Goal: Information Seeking & Learning: Learn about a topic

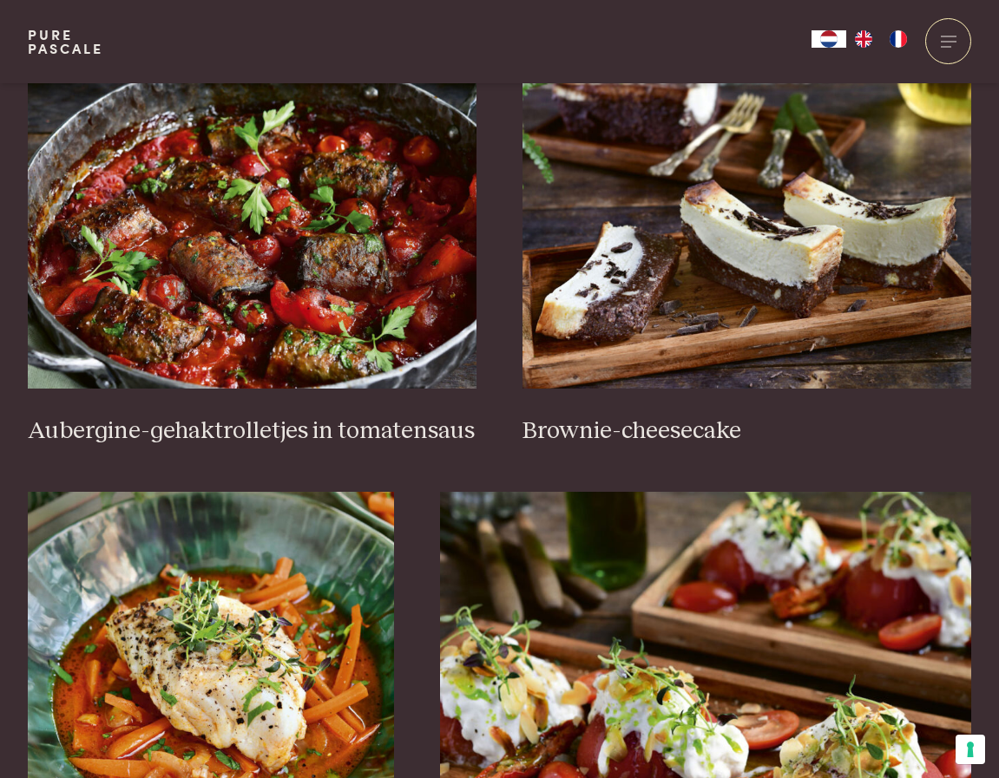
scroll to position [607, 0]
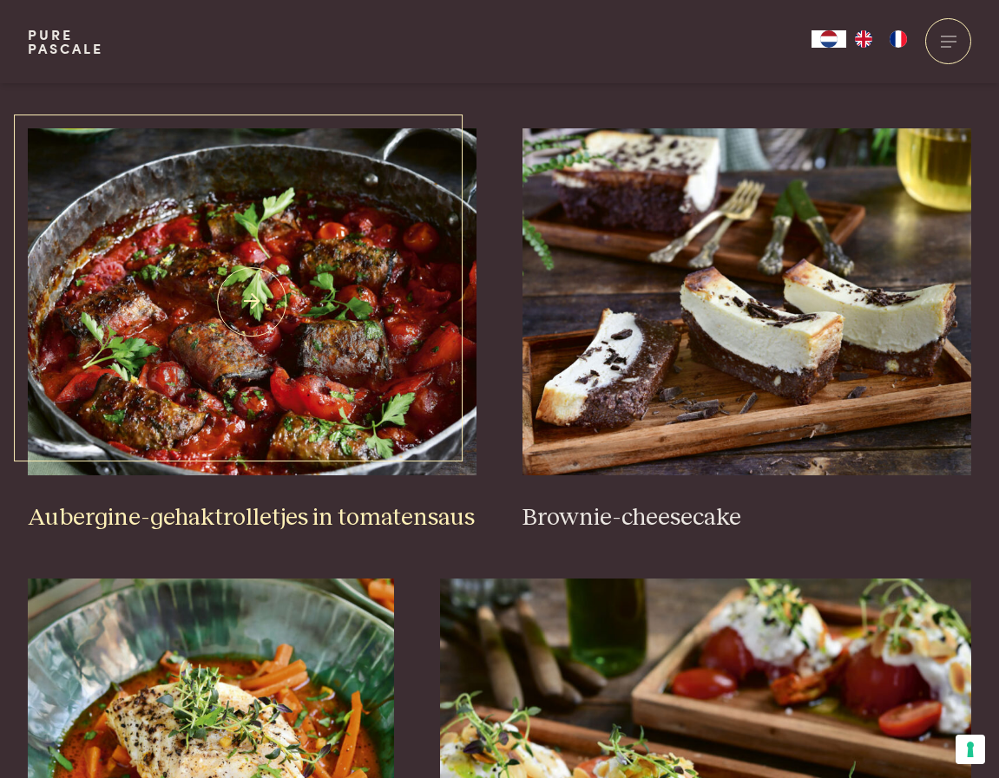
click at [377, 320] on img at bounding box center [252, 301] width 449 height 347
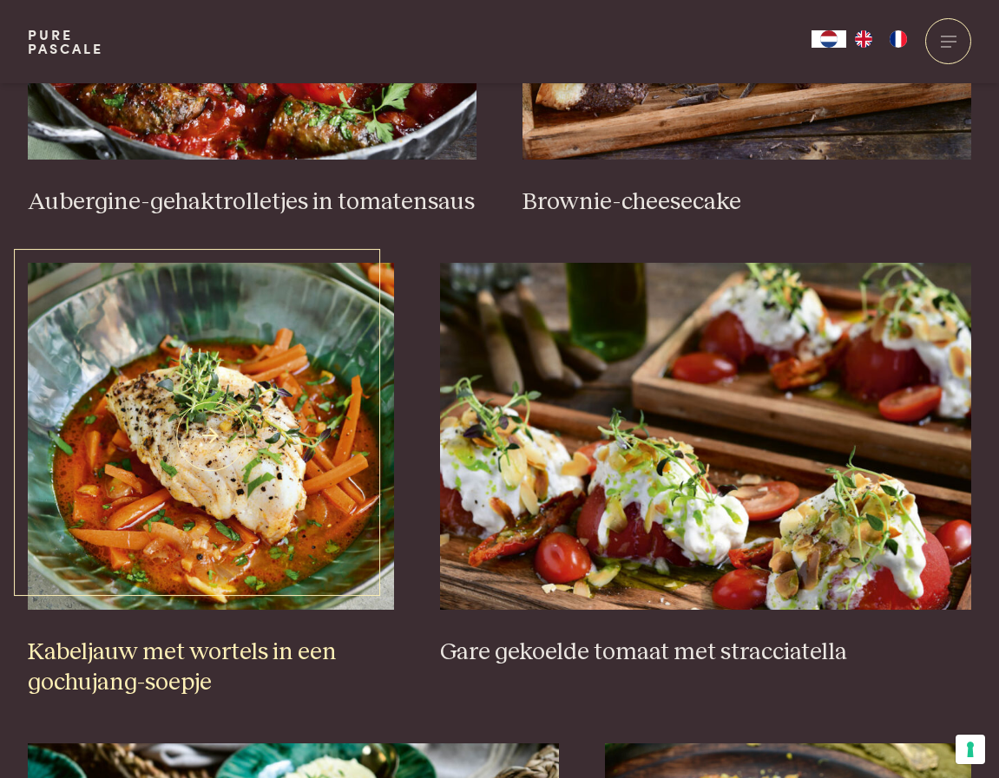
scroll to position [955, 0]
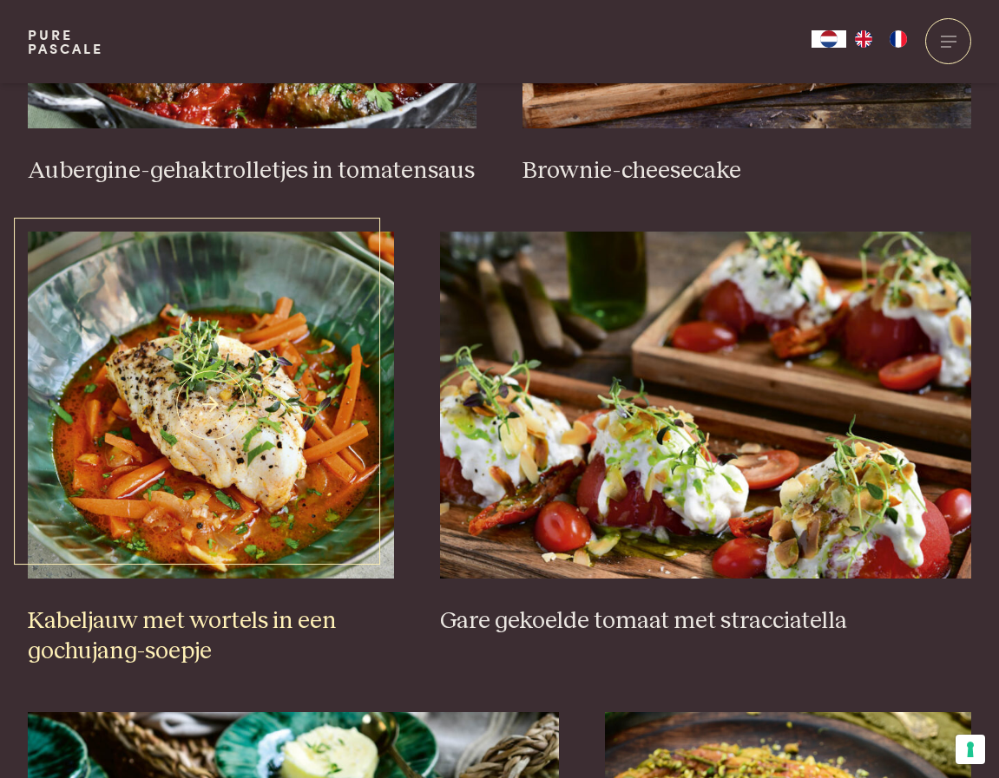
click at [331, 424] on img at bounding box center [211, 405] width 366 height 347
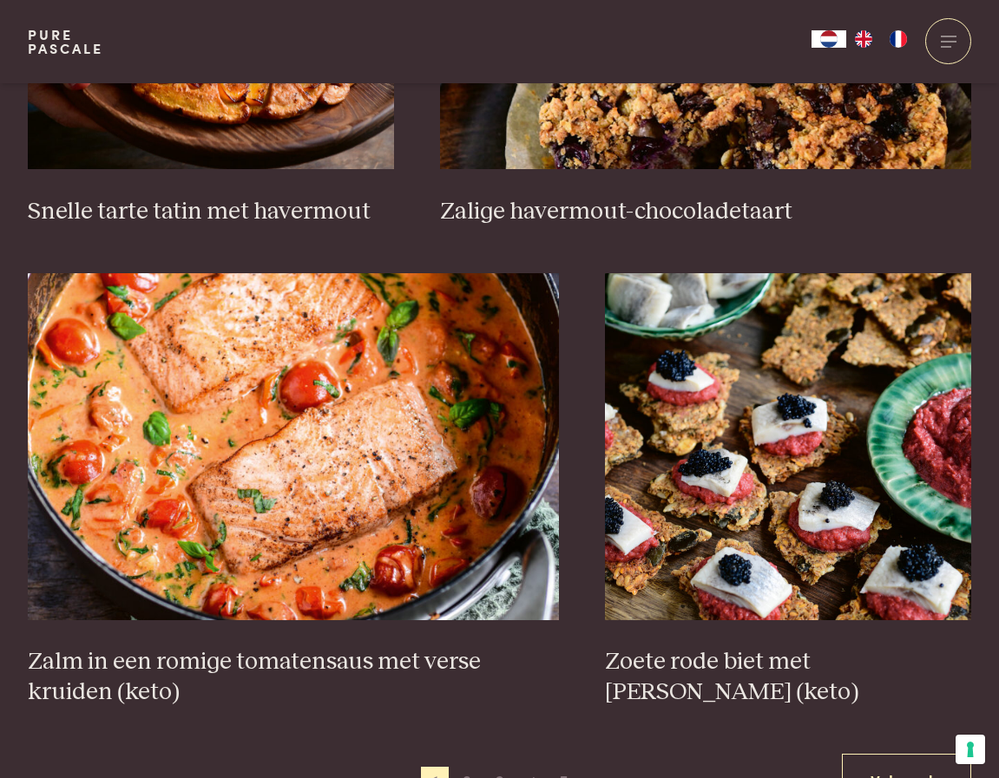
scroll to position [2864, 0]
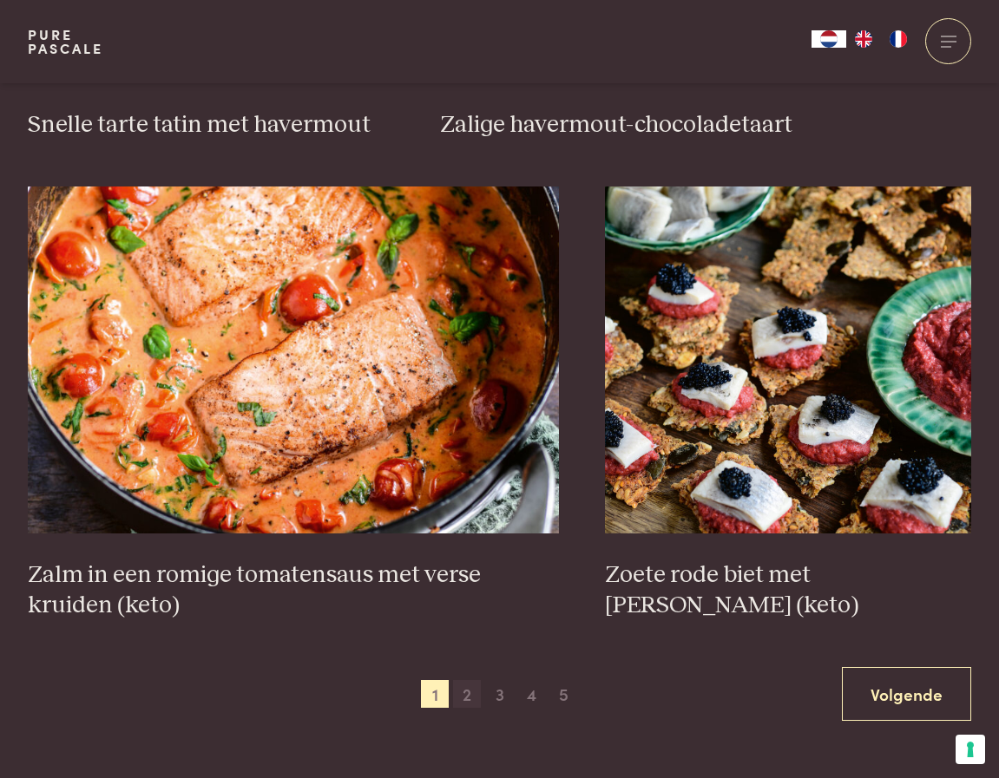
click at [464, 680] on span "2" at bounding box center [467, 694] width 28 height 28
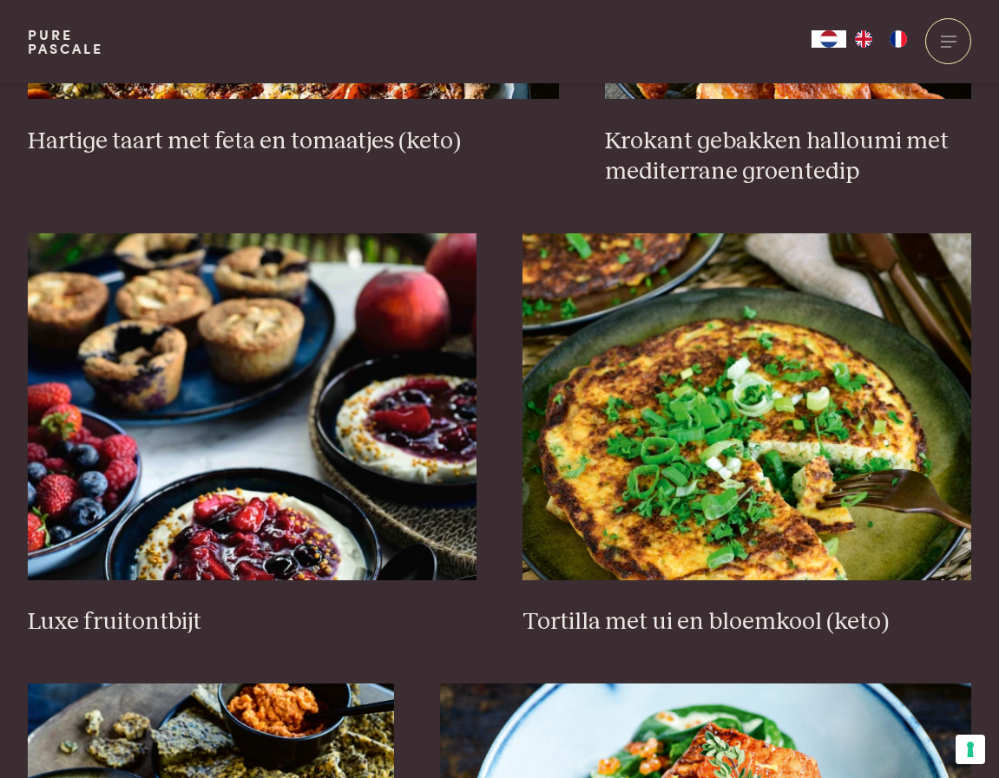
scroll to position [1985, 0]
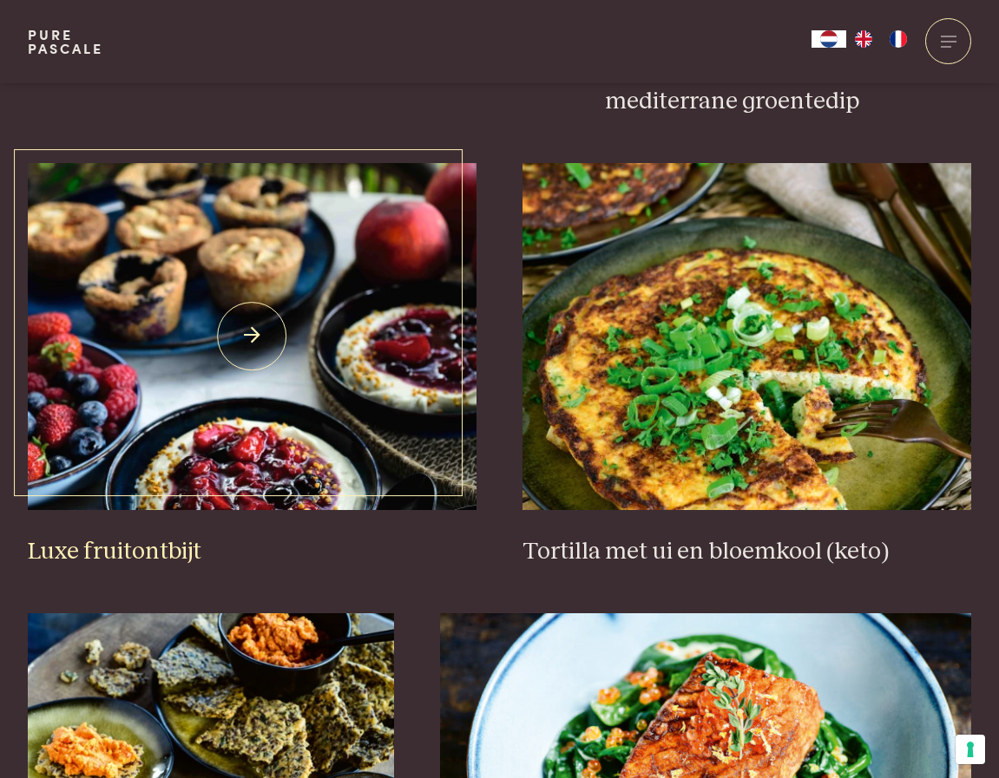
click at [444, 435] on img at bounding box center [252, 336] width 449 height 347
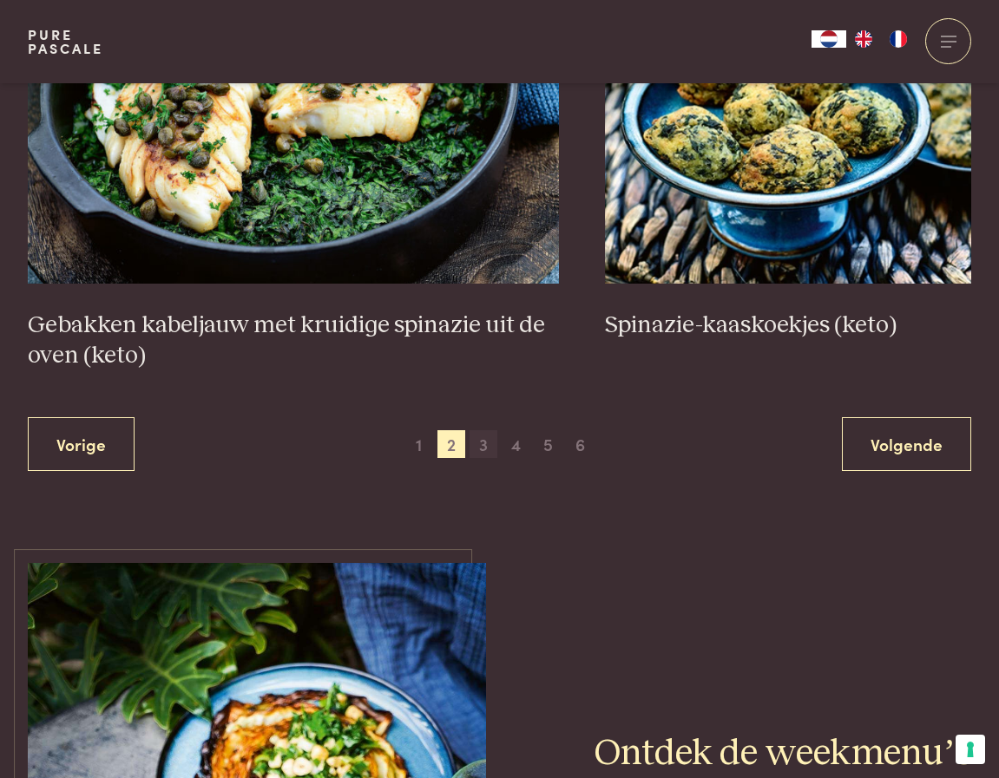
click at [482, 442] on span "3" at bounding box center [483, 444] width 28 height 28
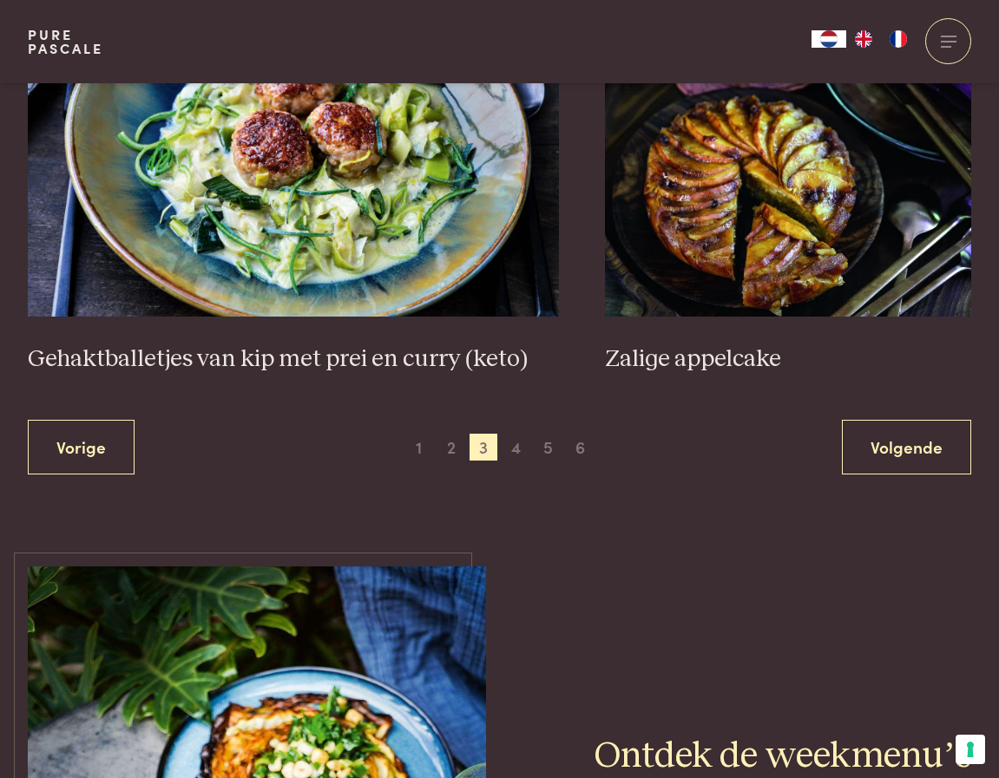
scroll to position [3114, 0]
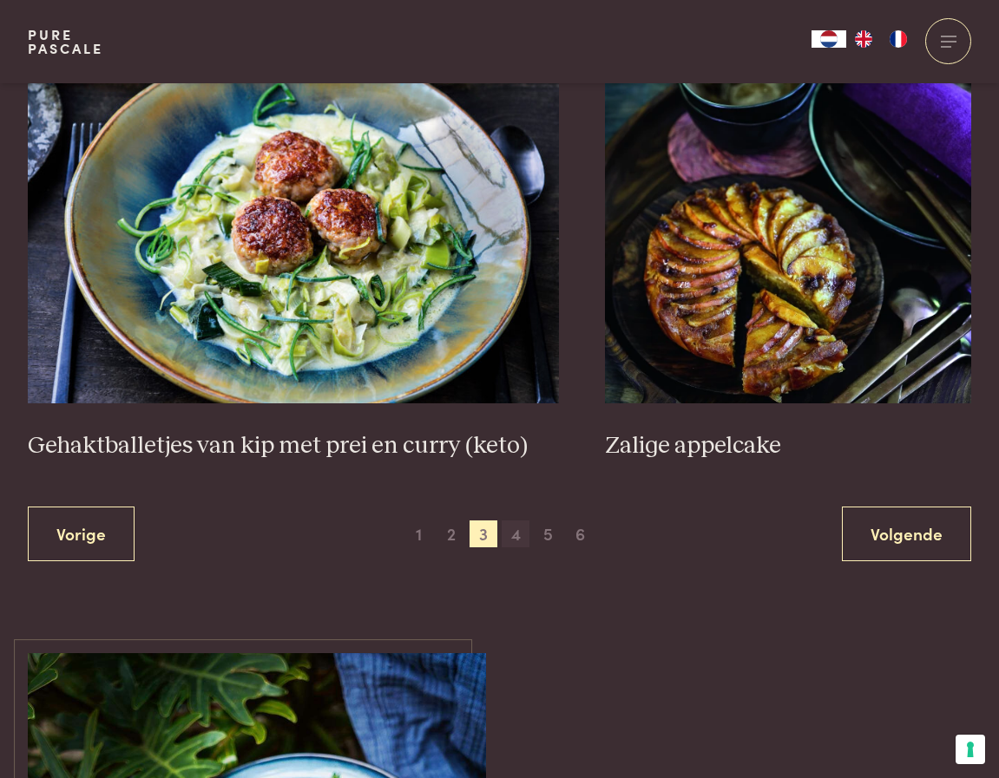
click at [523, 527] on span "4" at bounding box center [516, 535] width 28 height 28
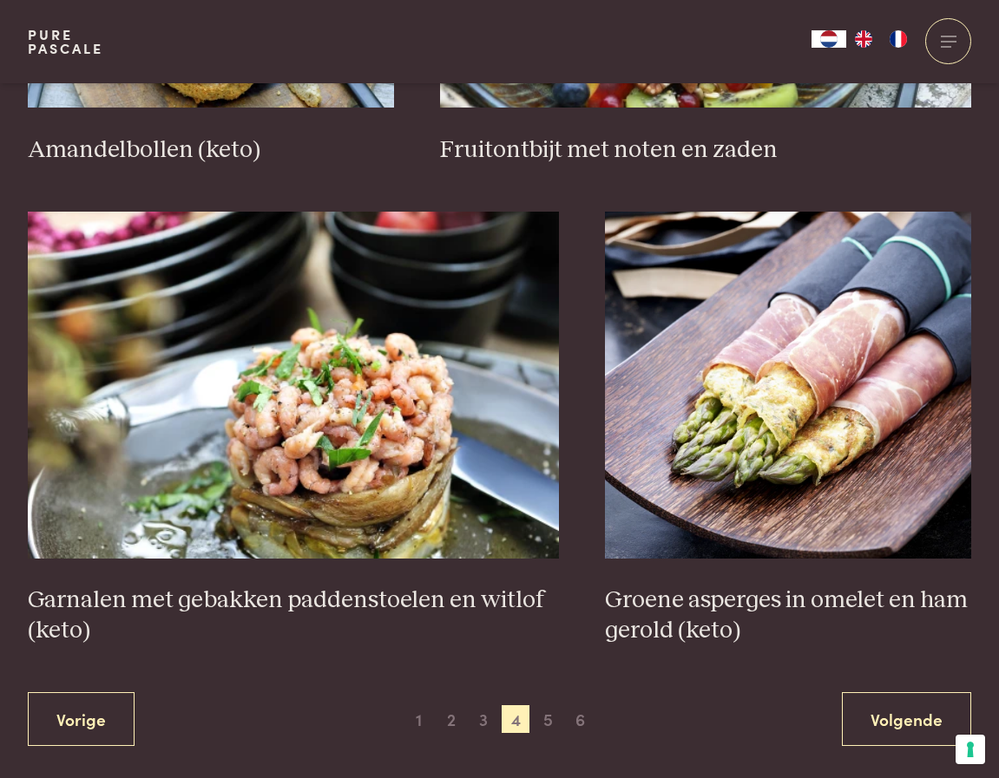
scroll to position [2853, 0]
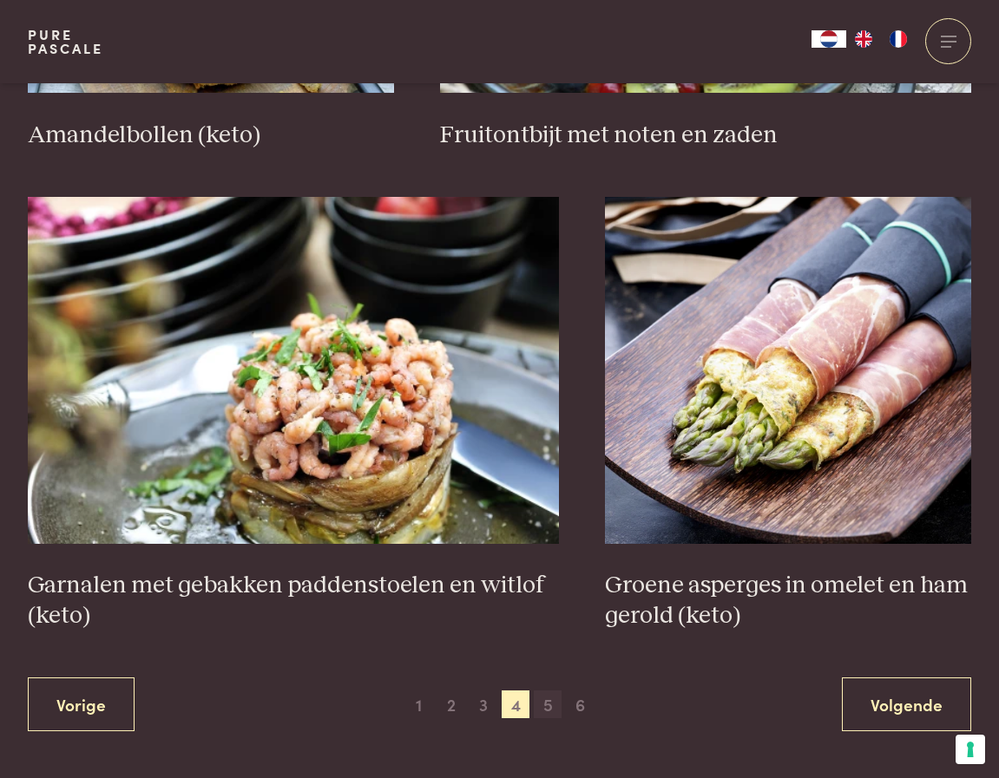
click at [542, 702] on span "5" at bounding box center [548, 705] width 28 height 28
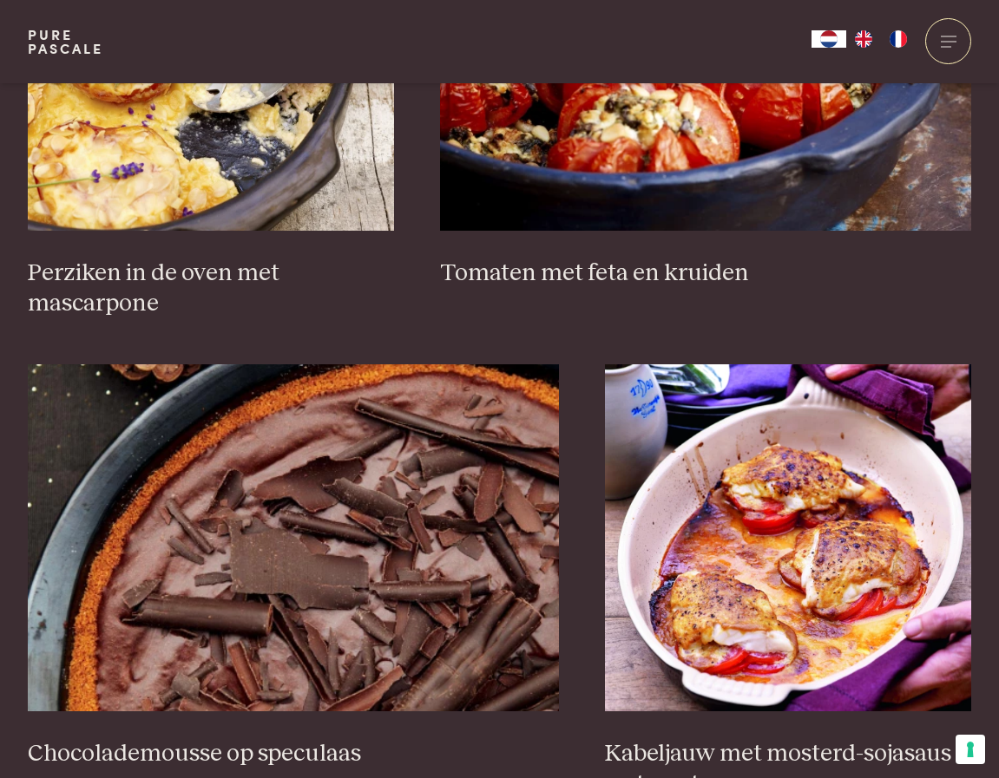
scroll to position [2940, 0]
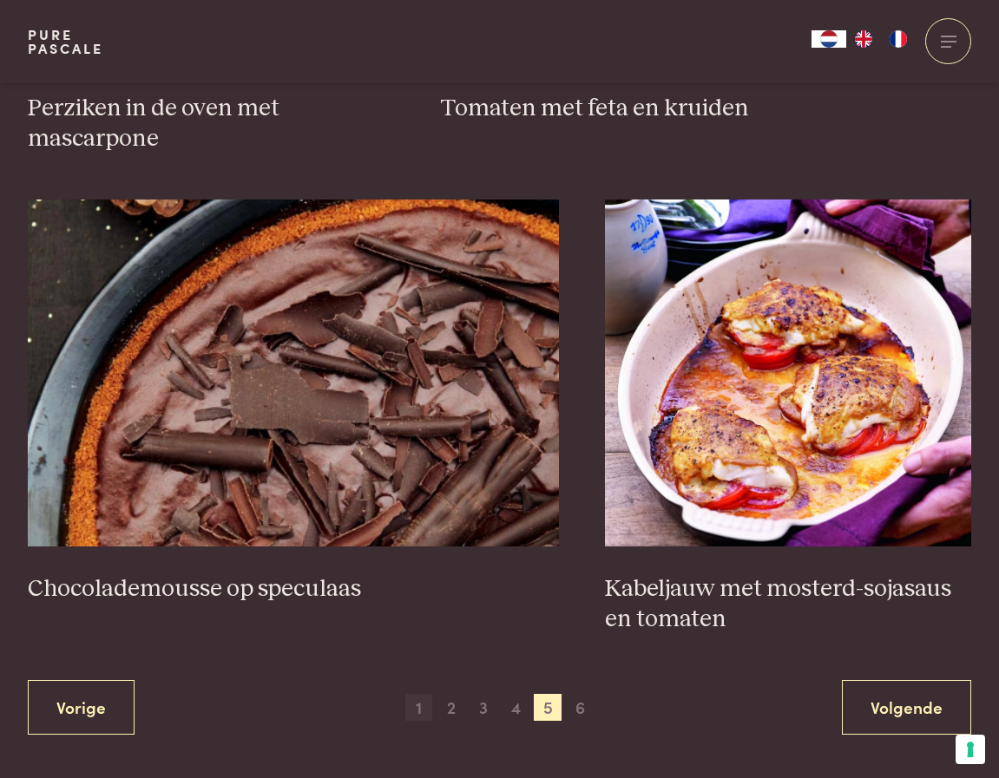
click at [406, 694] on span "1" at bounding box center [419, 708] width 28 height 28
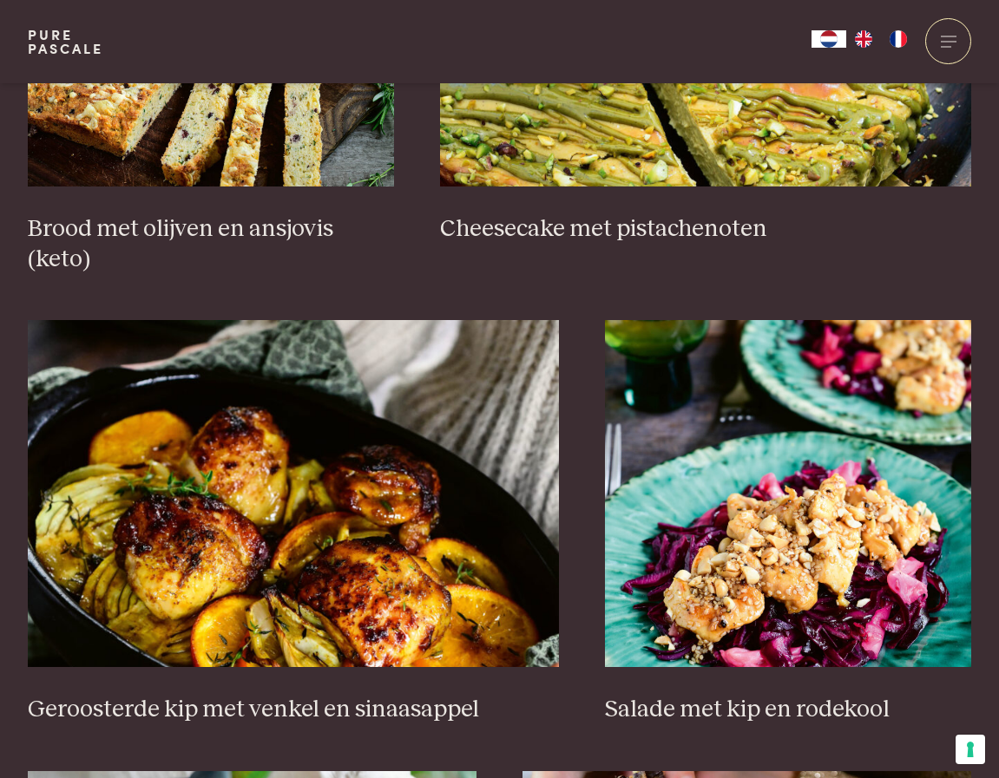
scroll to position [1465, 0]
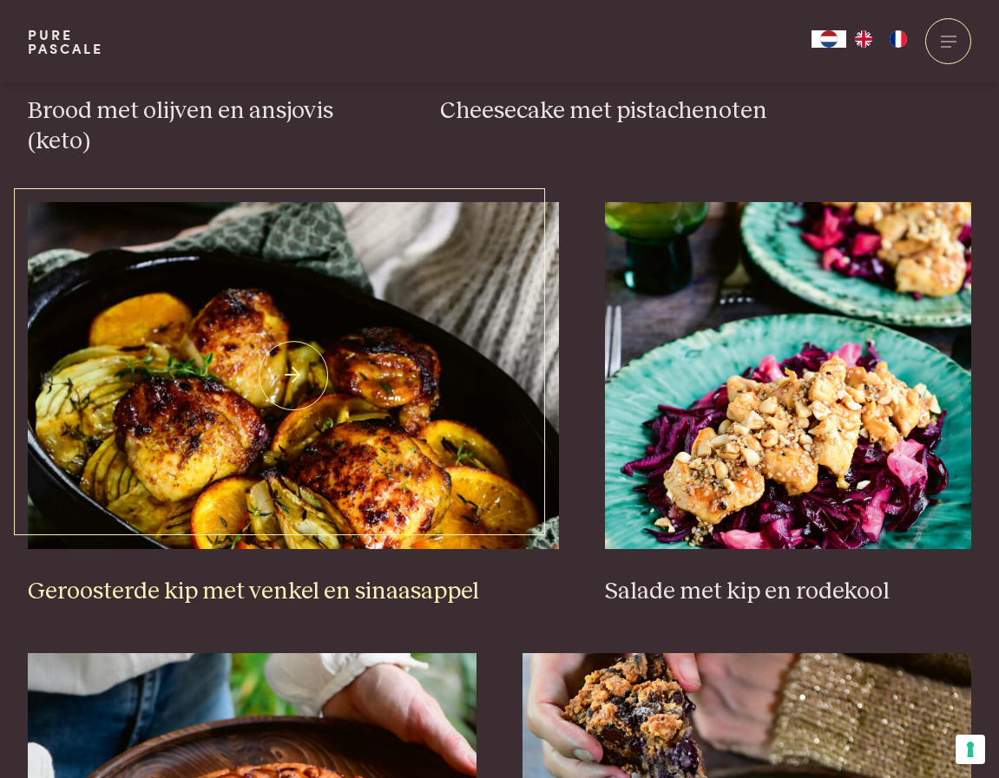
click at [520, 448] on img at bounding box center [293, 375] width 531 height 347
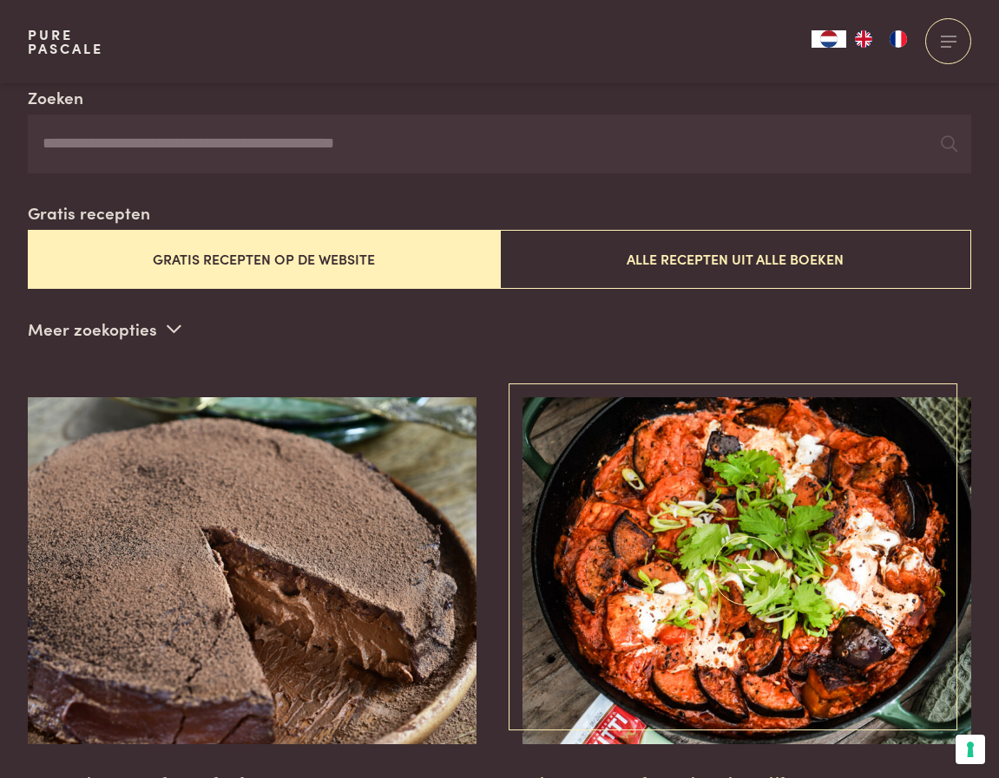
scroll to position [337, 0]
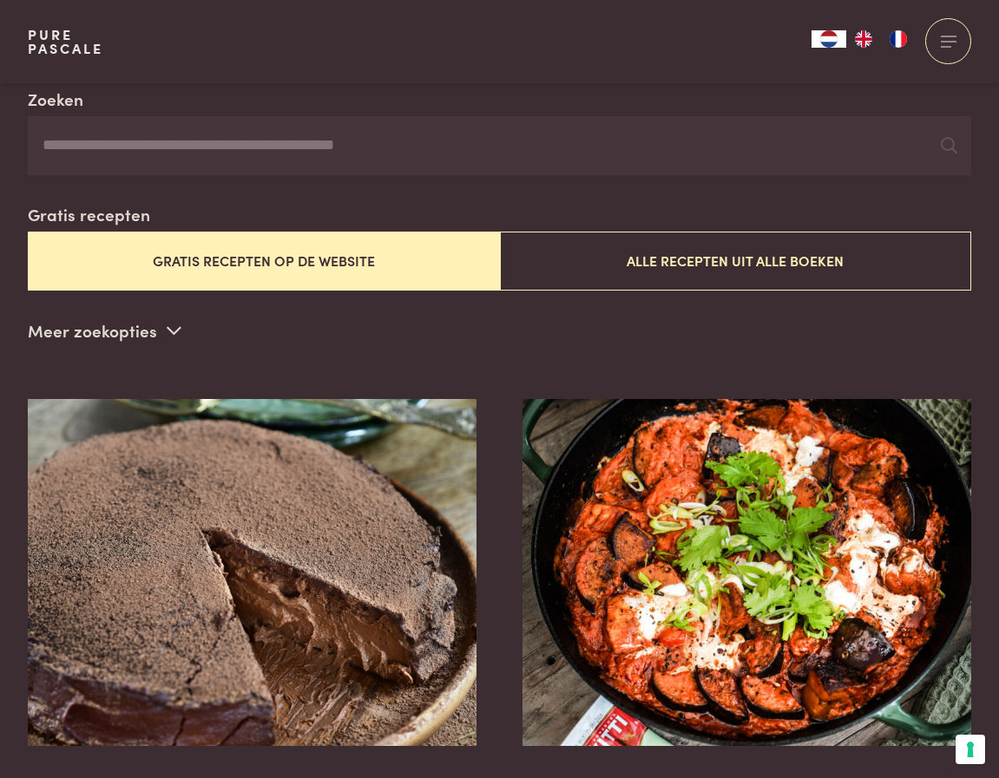
click at [291, 270] on button "Gratis recepten op de website" at bounding box center [264, 261] width 472 height 58
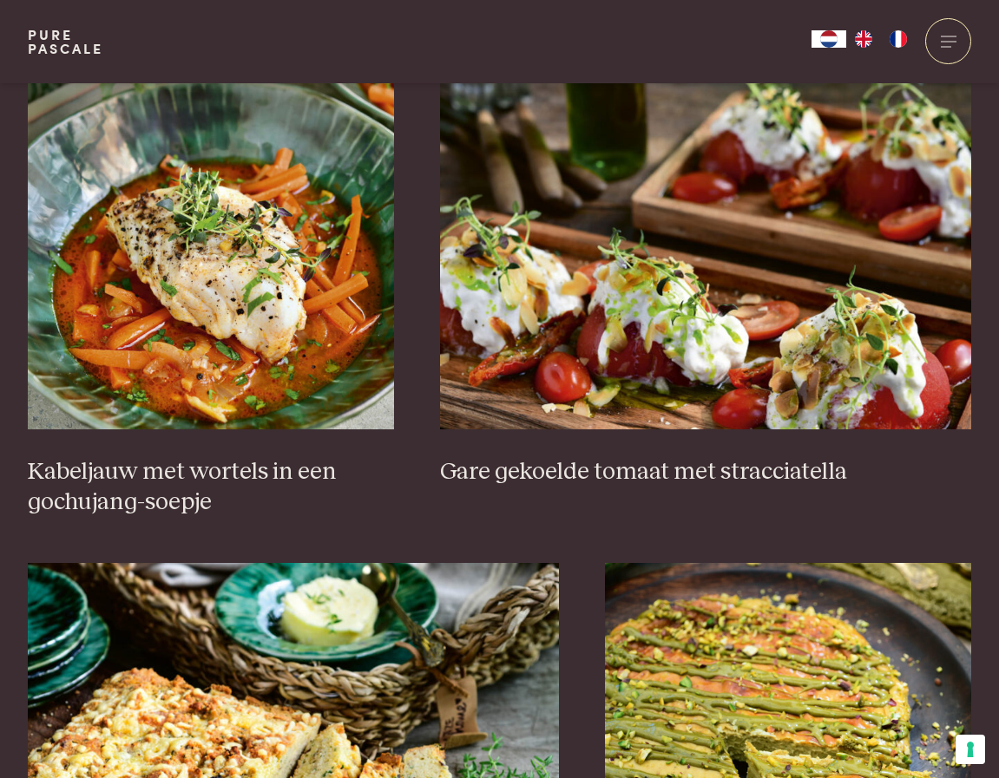
scroll to position [1118, 0]
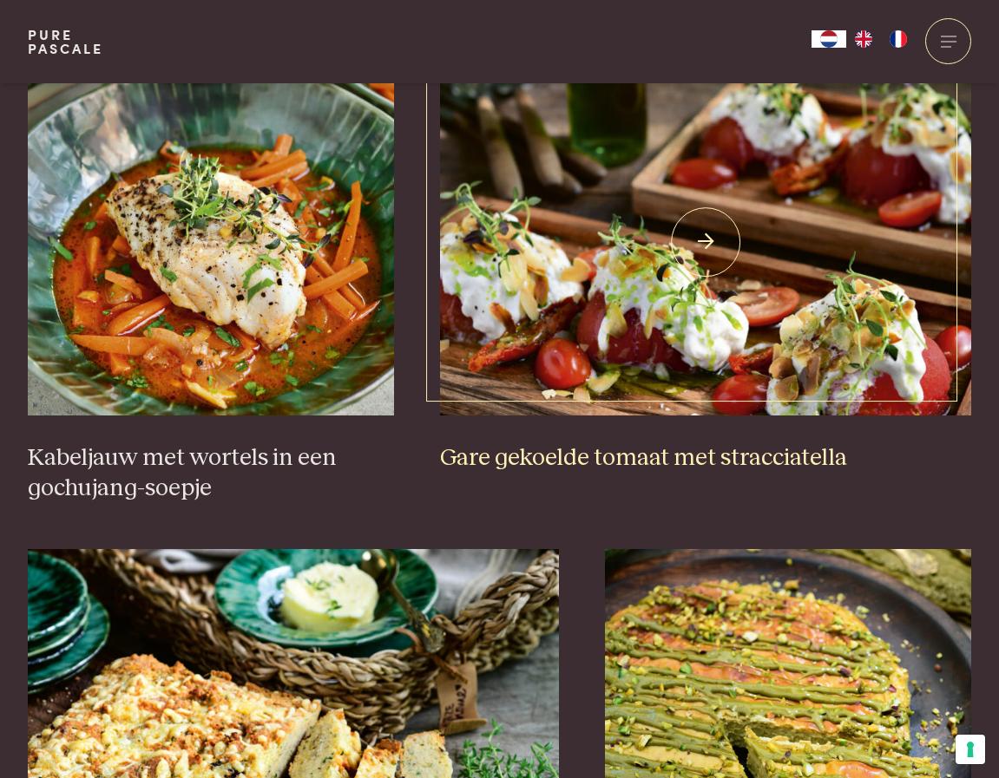
click at [748, 358] on img at bounding box center [705, 242] width 531 height 347
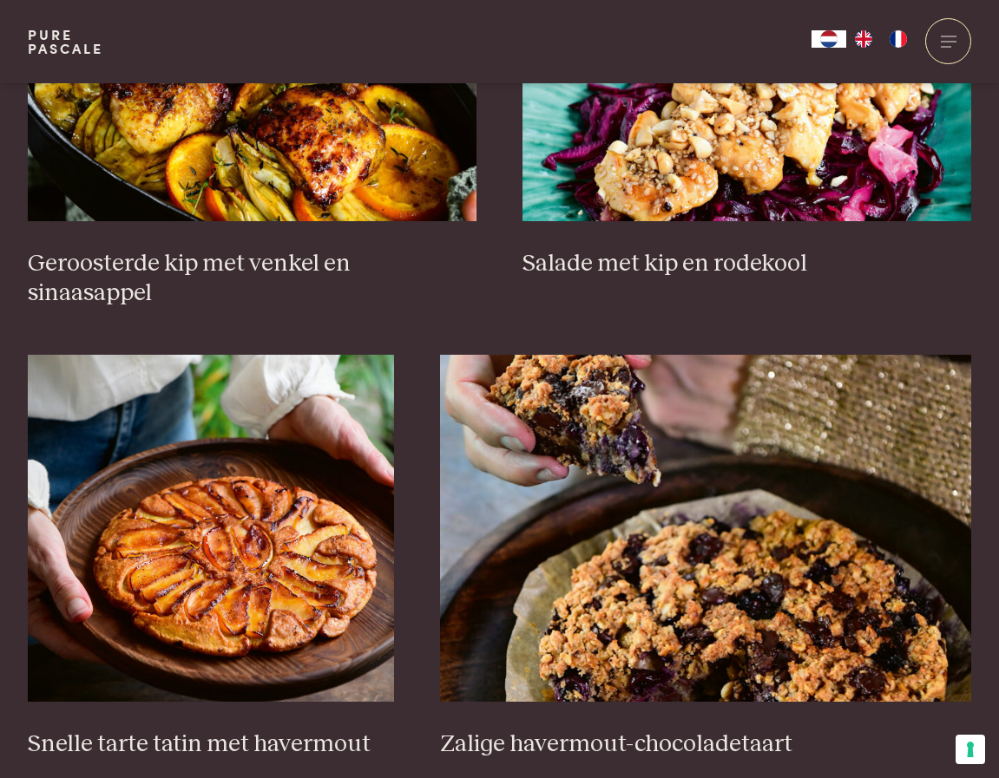
scroll to position [2246, 0]
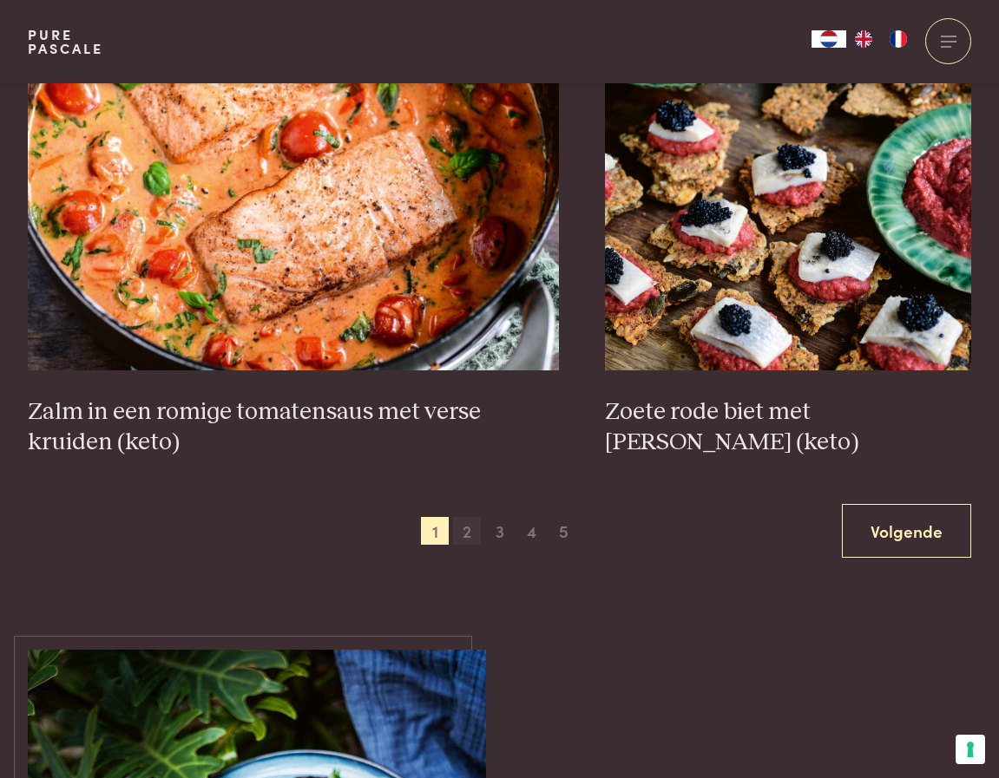
click at [469, 517] on span "2" at bounding box center [467, 531] width 28 height 28
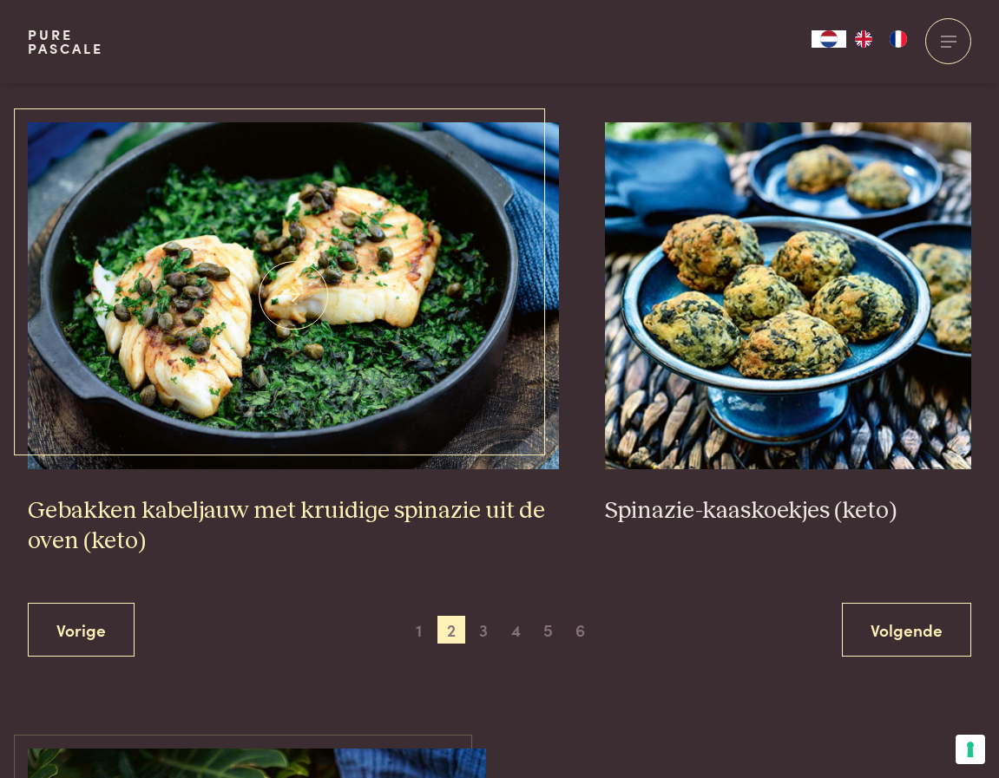
scroll to position [2940, 0]
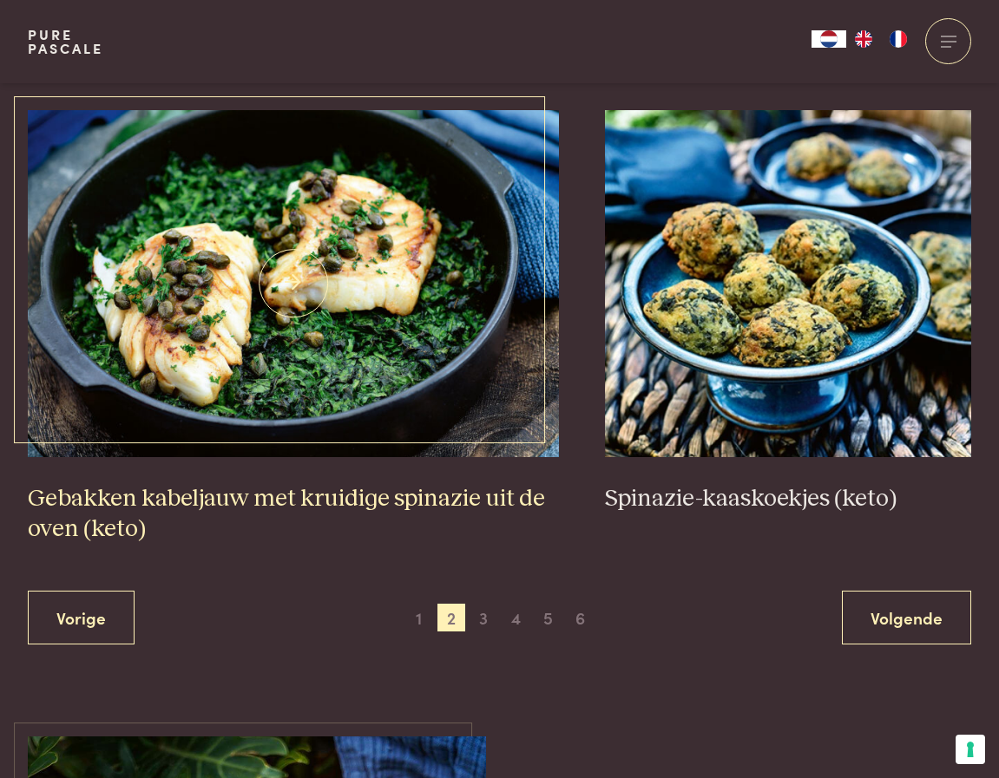
click at [418, 297] on img at bounding box center [293, 283] width 531 height 347
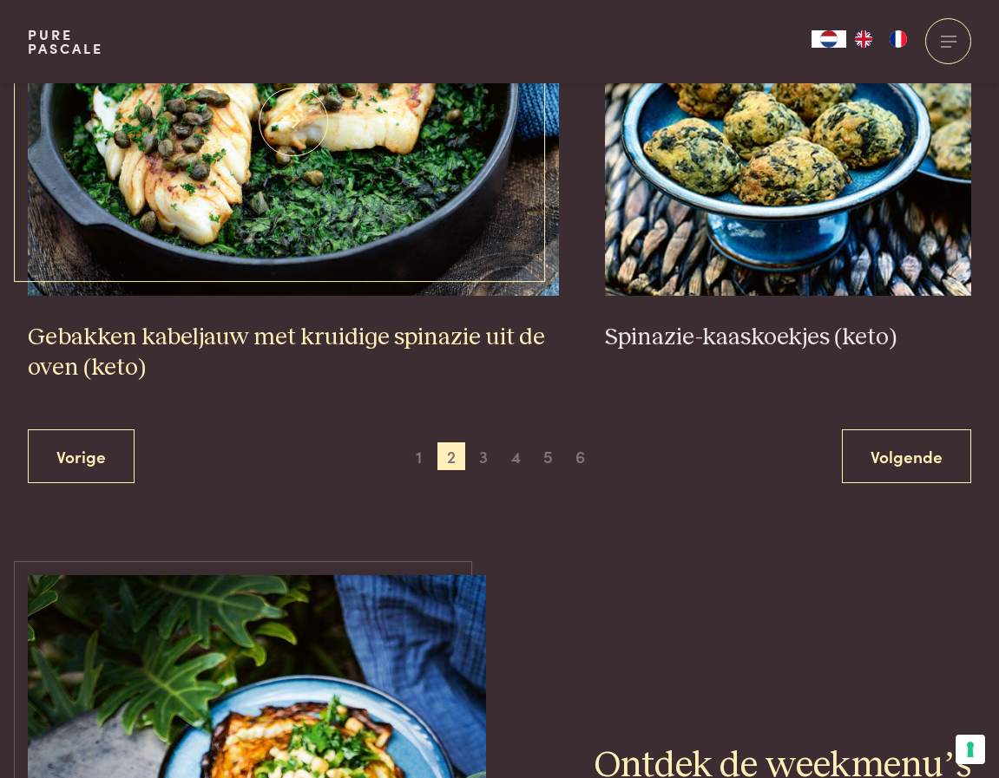
scroll to position [3114, 0]
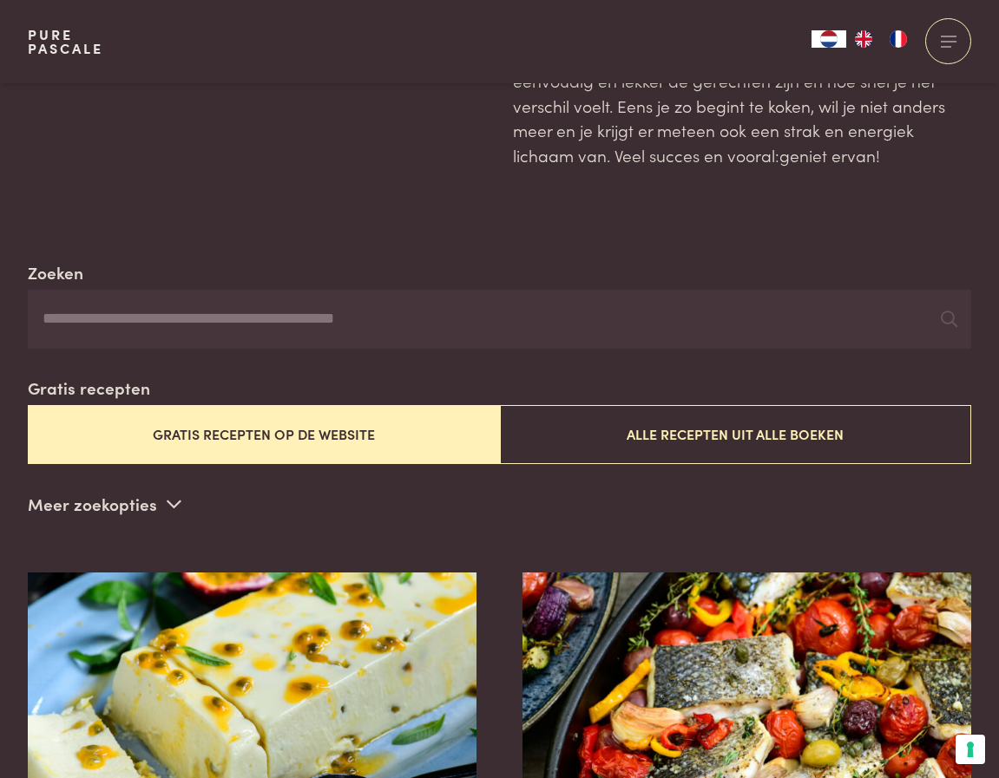
click at [167, 426] on button "Gratis recepten op de website" at bounding box center [264, 434] width 472 height 58
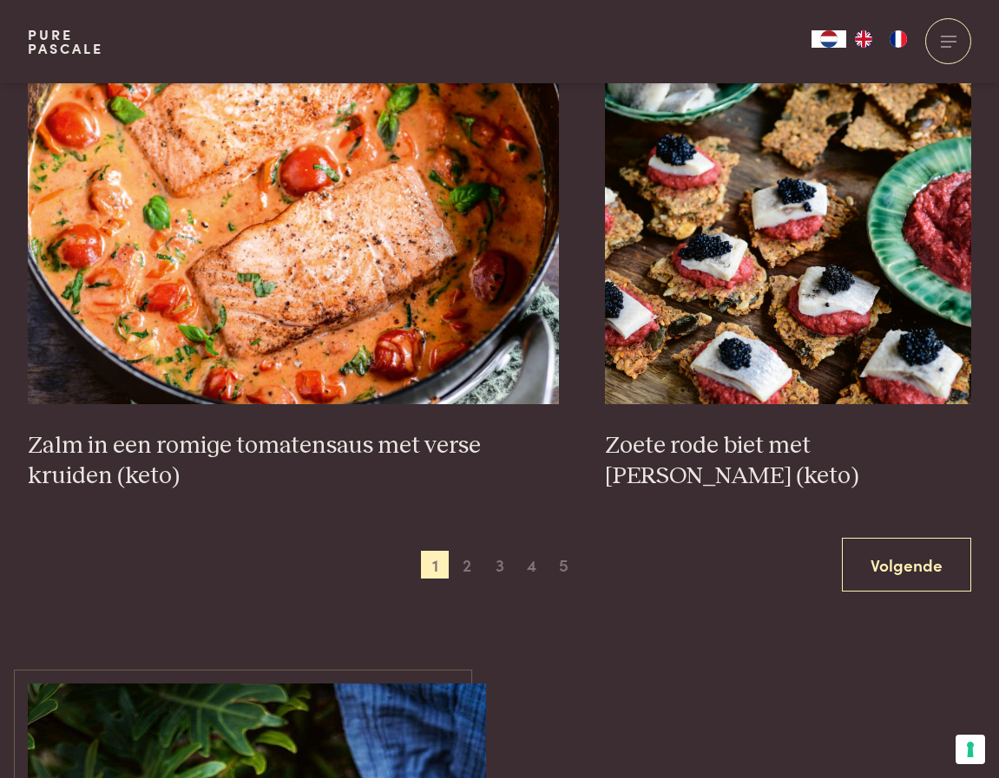
scroll to position [3027, 0]
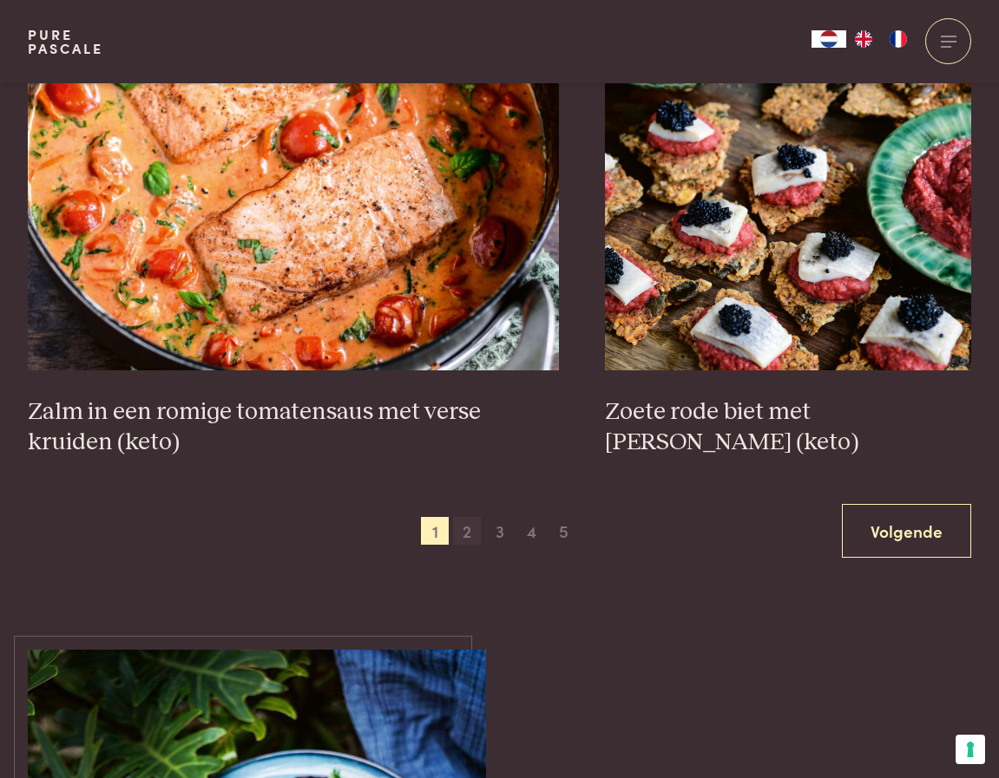
click at [471, 517] on span "2" at bounding box center [467, 531] width 28 height 28
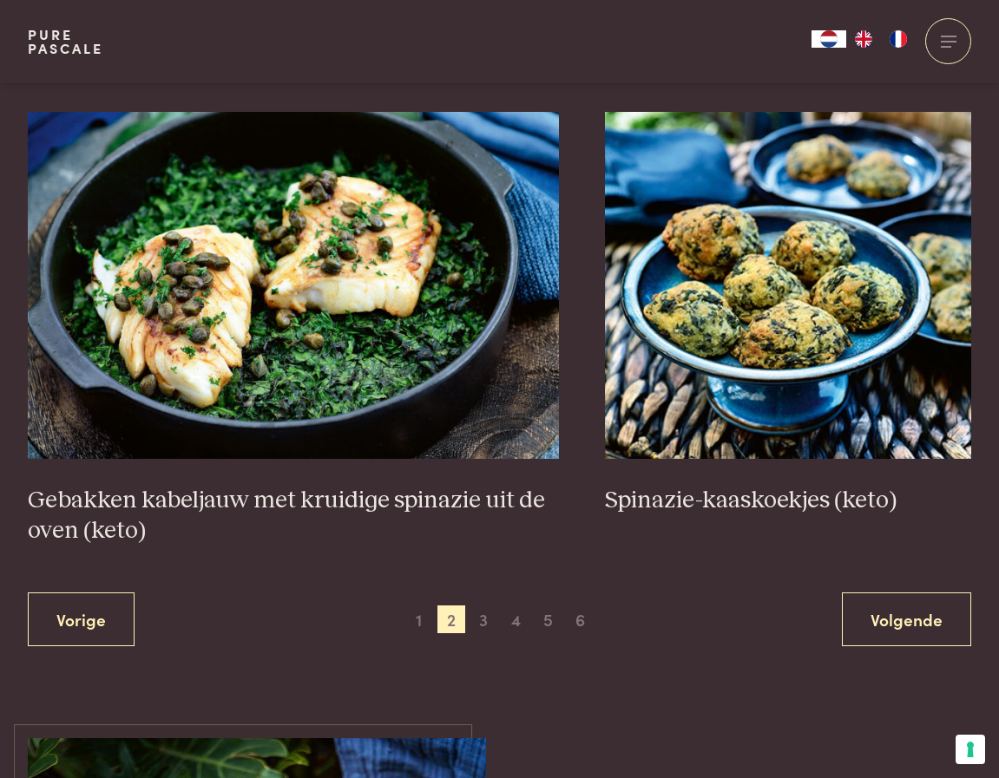
scroll to position [2940, 0]
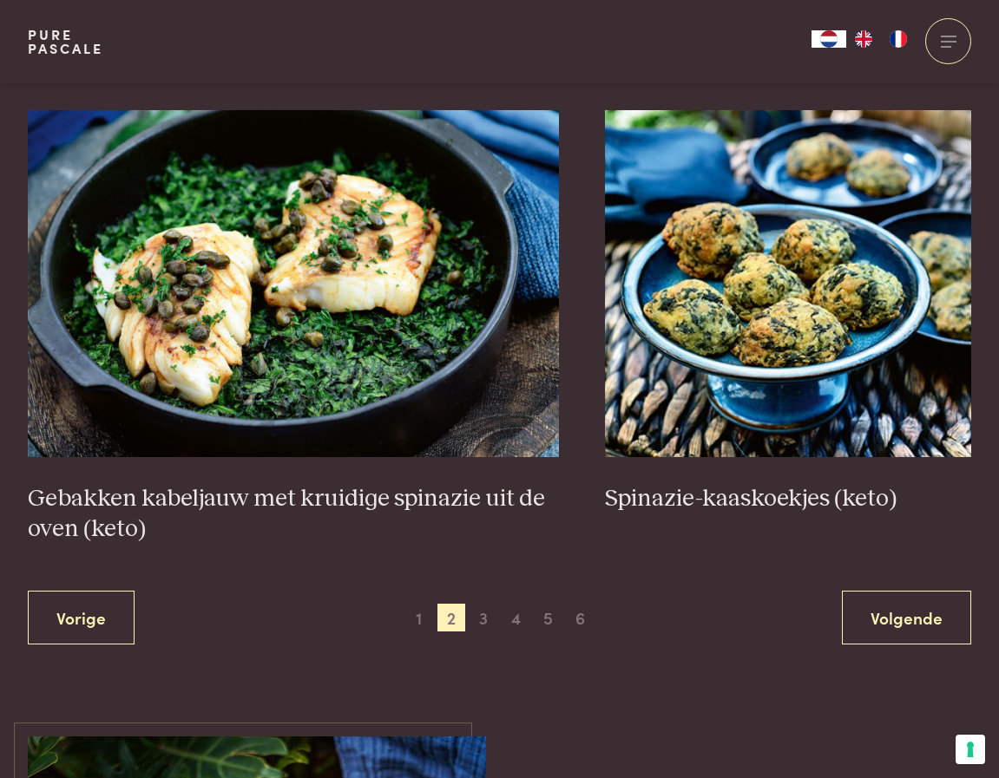
click at [482, 633] on div "Vorige 1 2 3 4 5 6 Volgende" at bounding box center [499, 618] width 943 height 55
click at [485, 624] on span "3" at bounding box center [483, 618] width 28 height 28
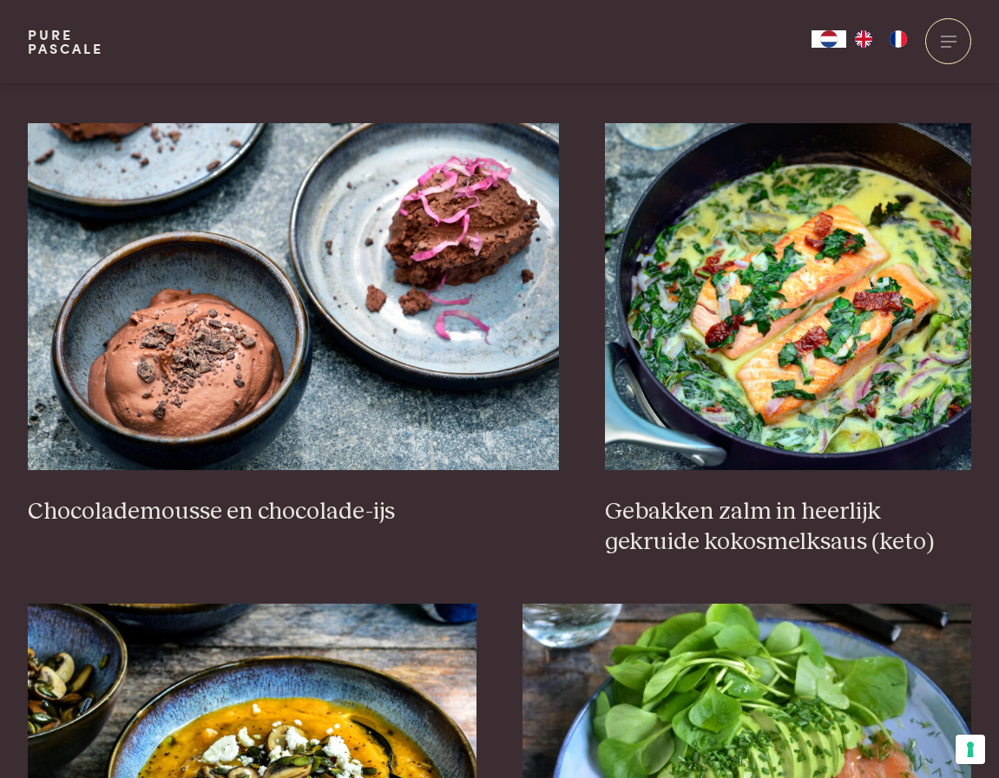
scroll to position [1638, 0]
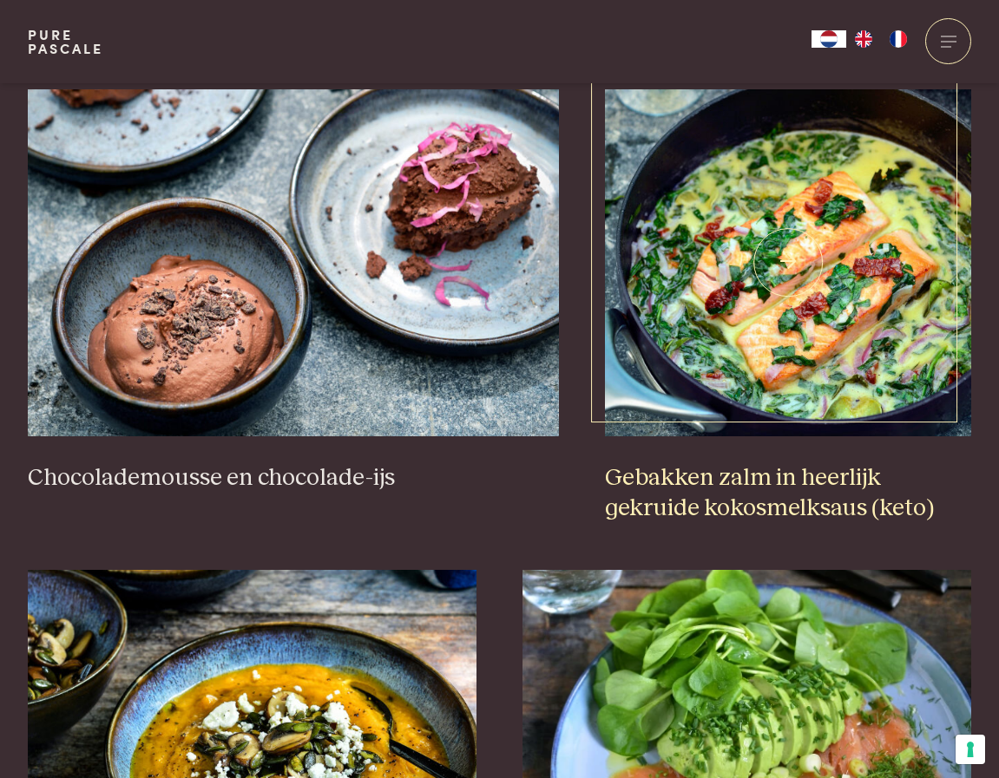
click at [754, 286] on img at bounding box center [788, 262] width 366 height 347
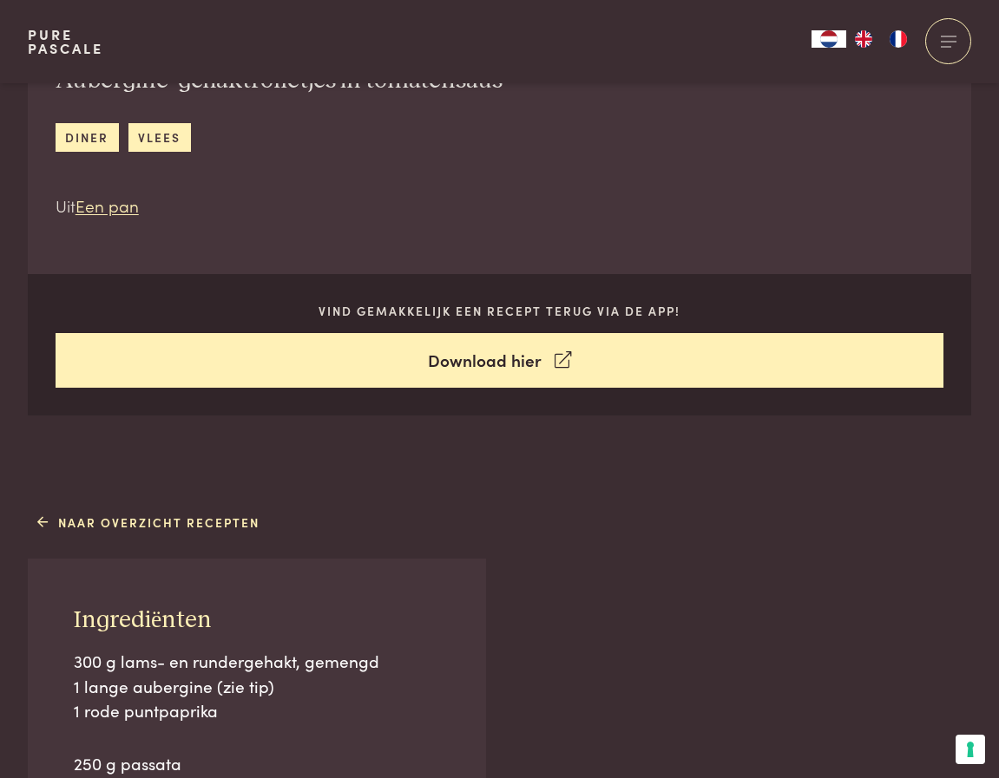
scroll to position [694, 0]
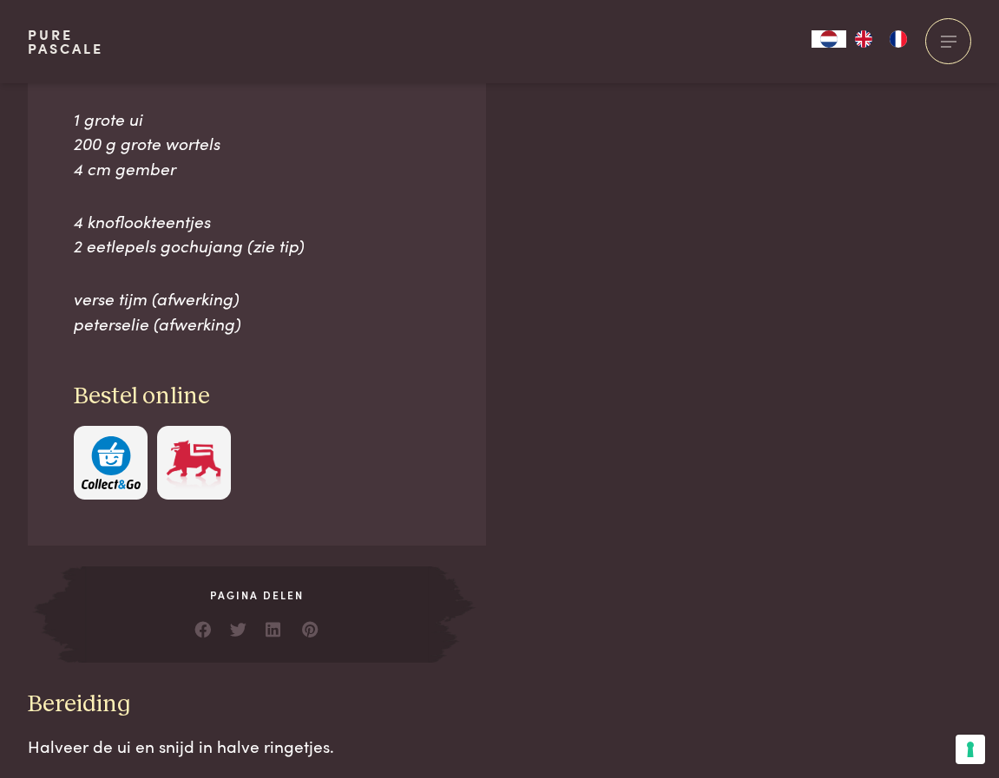
scroll to position [1041, 0]
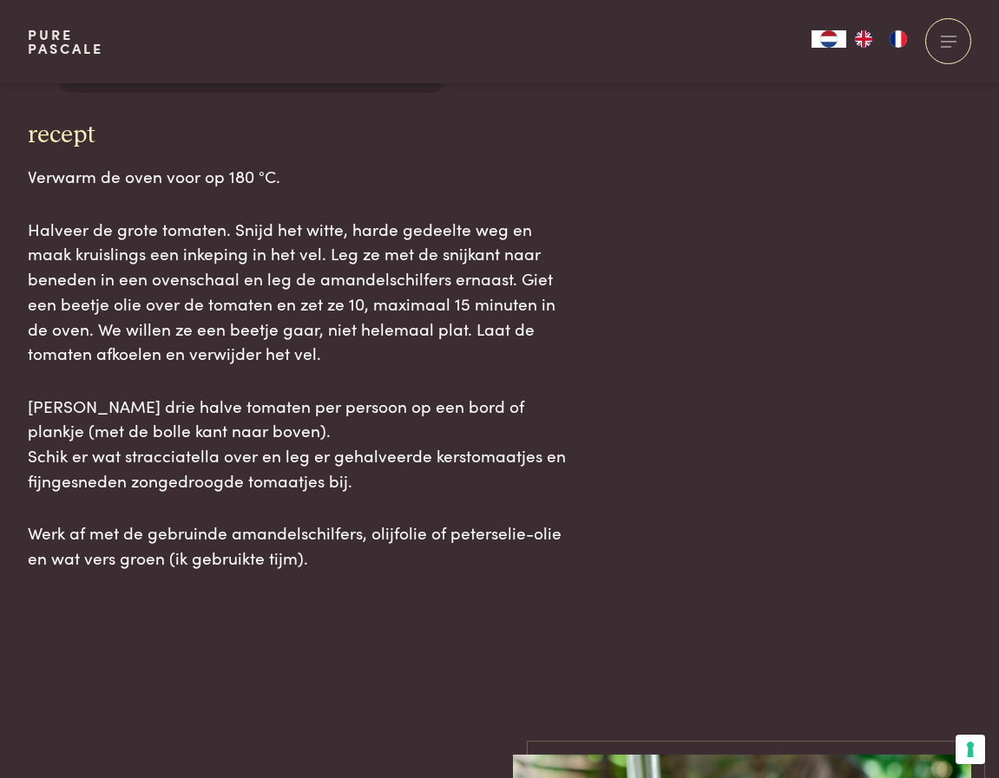
scroll to position [1822, 0]
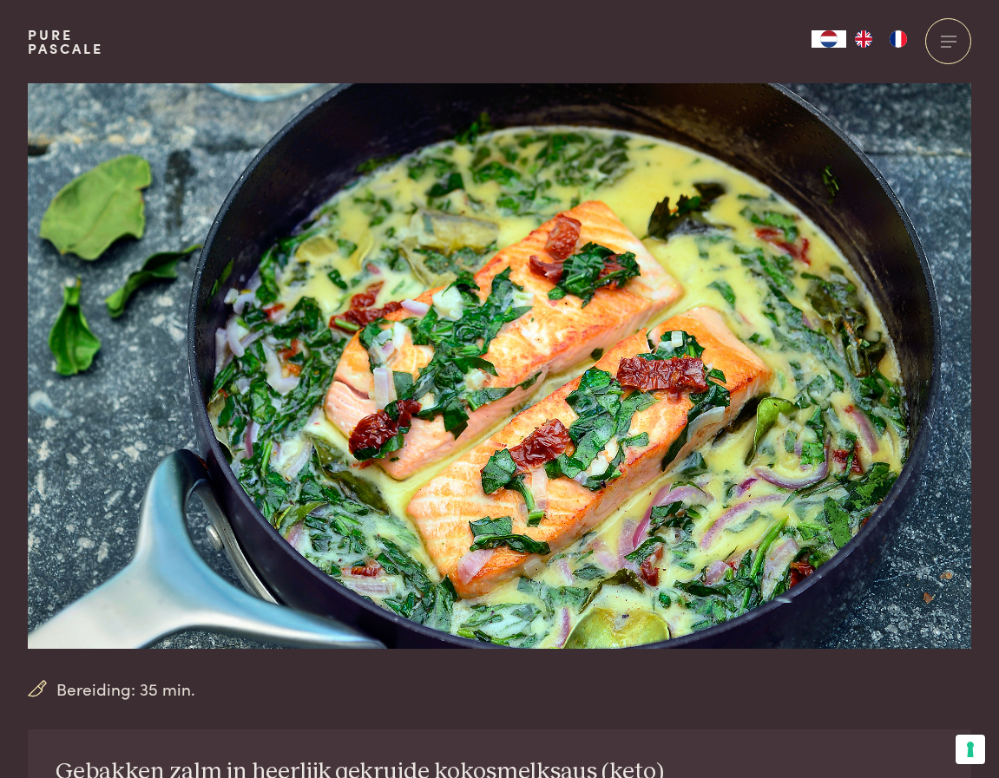
click at [635, 36] on div "Pure Pascale Collecties Kitchenware Tableware Bathroom Interior Inspiratie Alle…" at bounding box center [499, 41] width 943 height 83
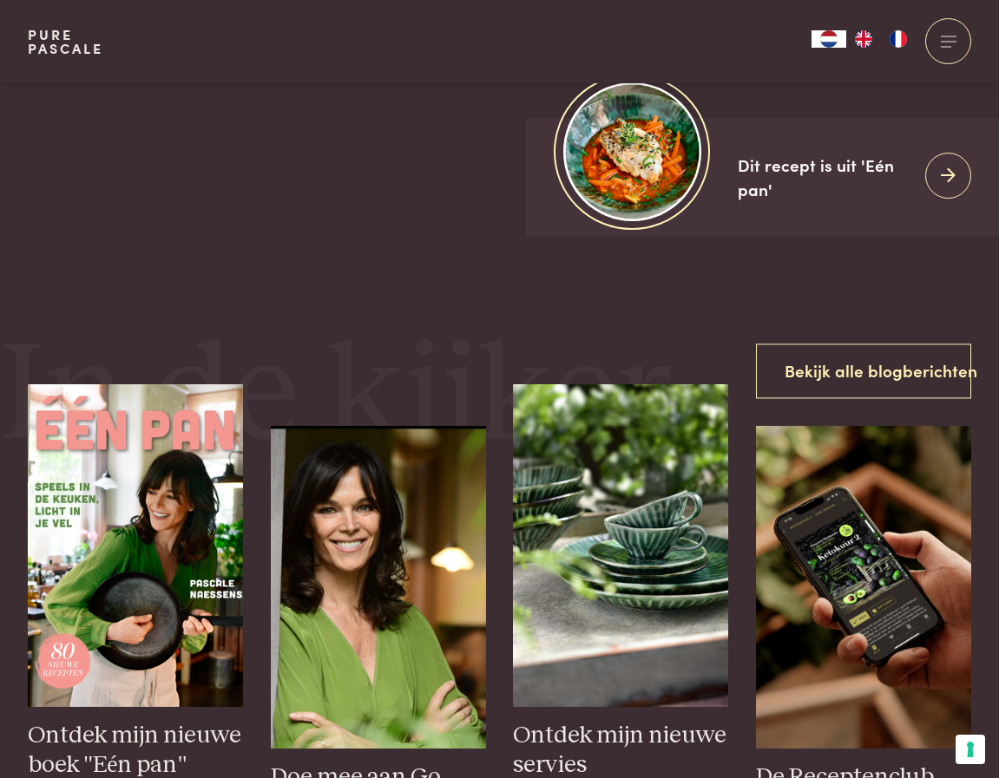
scroll to position [521, 0]
click at [66, 42] on link "Pure Pascale" at bounding box center [65, 42] width 75 height 28
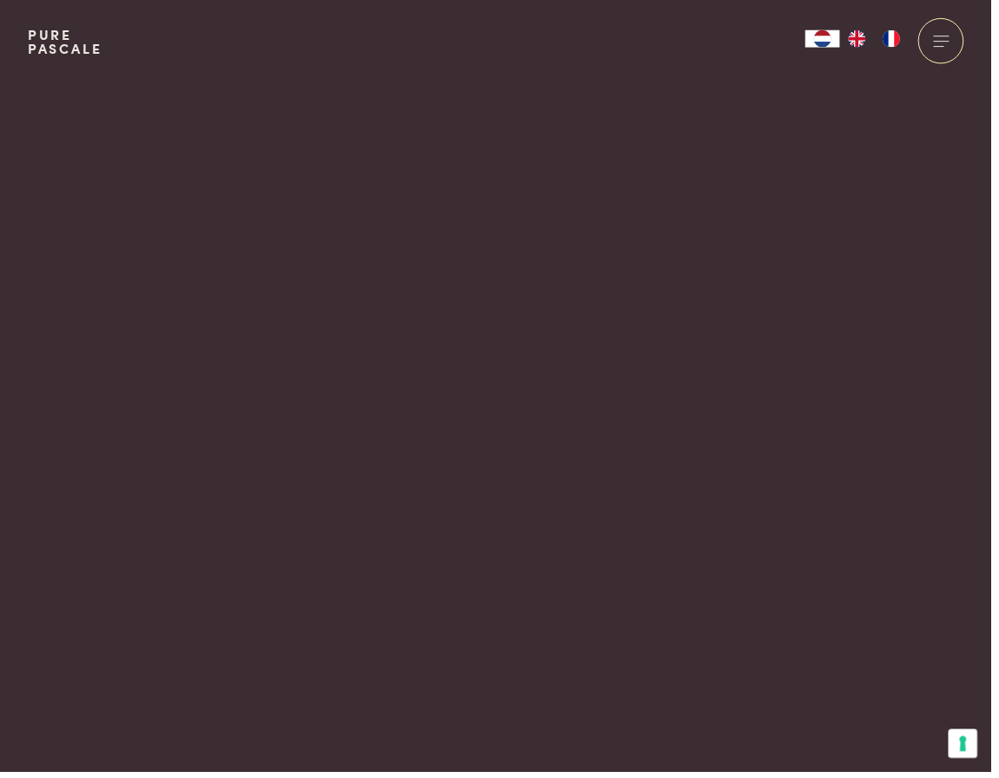
click at [943, 43] on div at bounding box center [948, 41] width 46 height 46
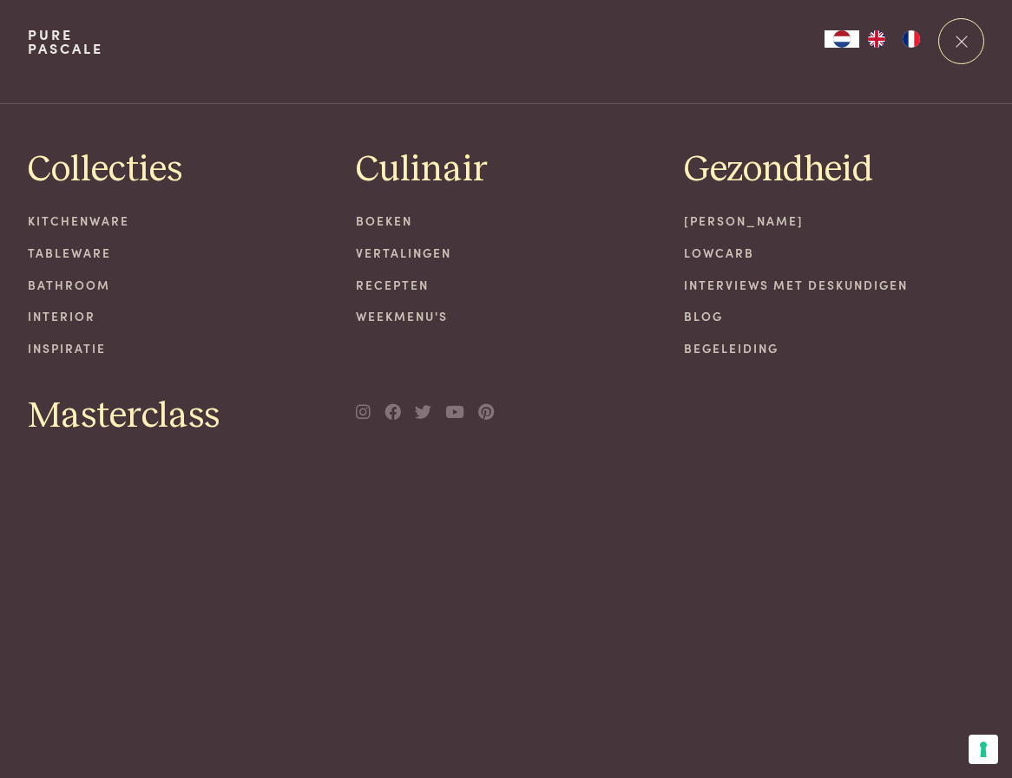
click at [413, 315] on link "Weekmenu's" at bounding box center [506, 316] width 300 height 18
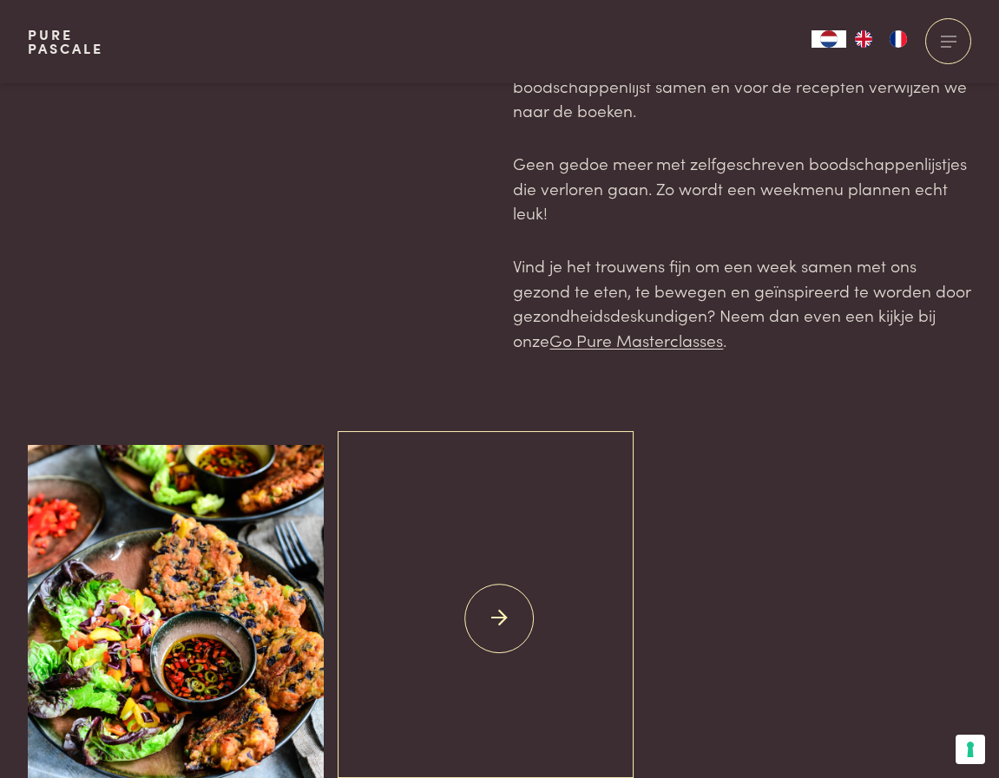
scroll to position [347, 0]
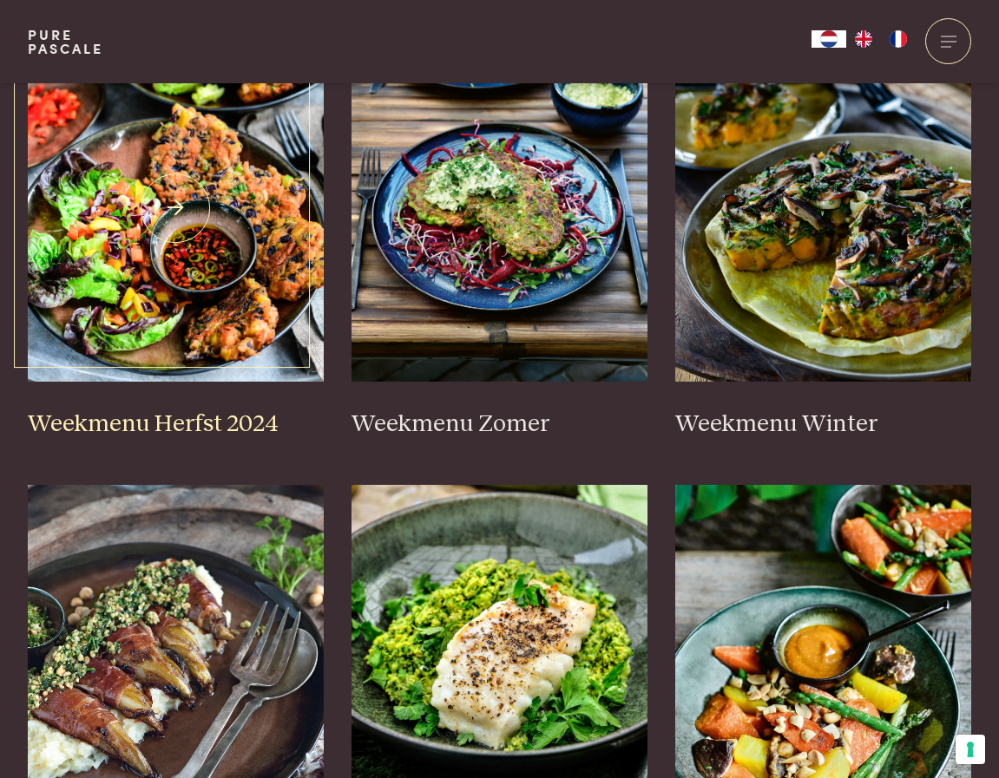
click at [168, 288] on img at bounding box center [176, 208] width 296 height 347
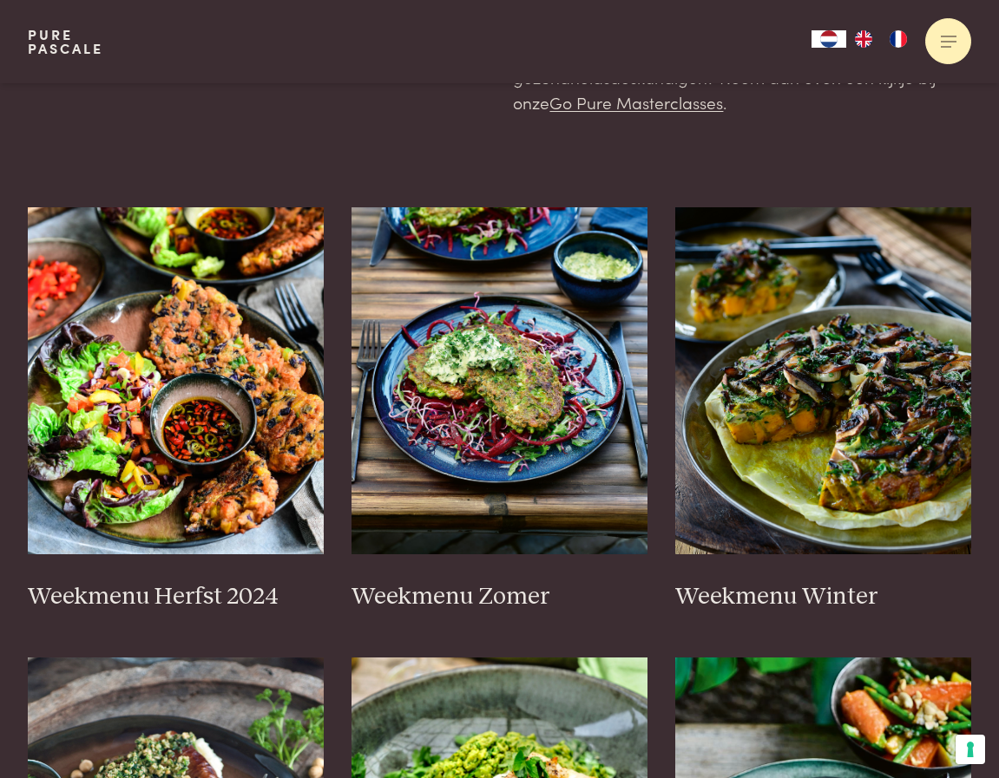
click at [945, 38] on div at bounding box center [948, 41] width 46 height 46
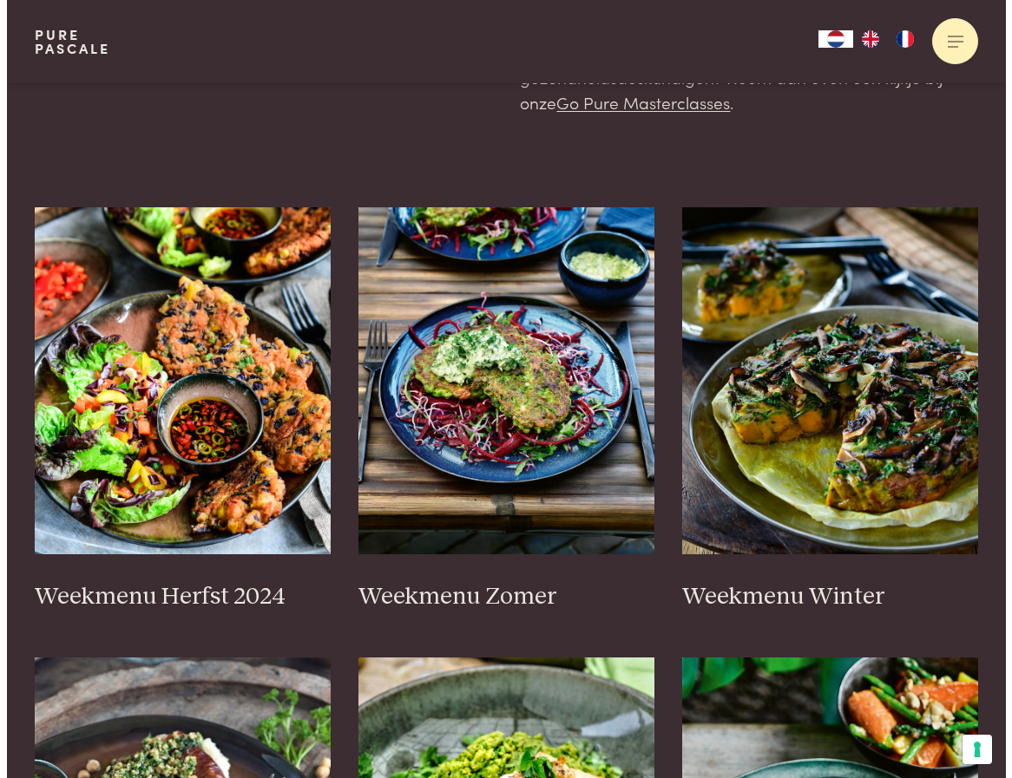
scroll to position [0, 0]
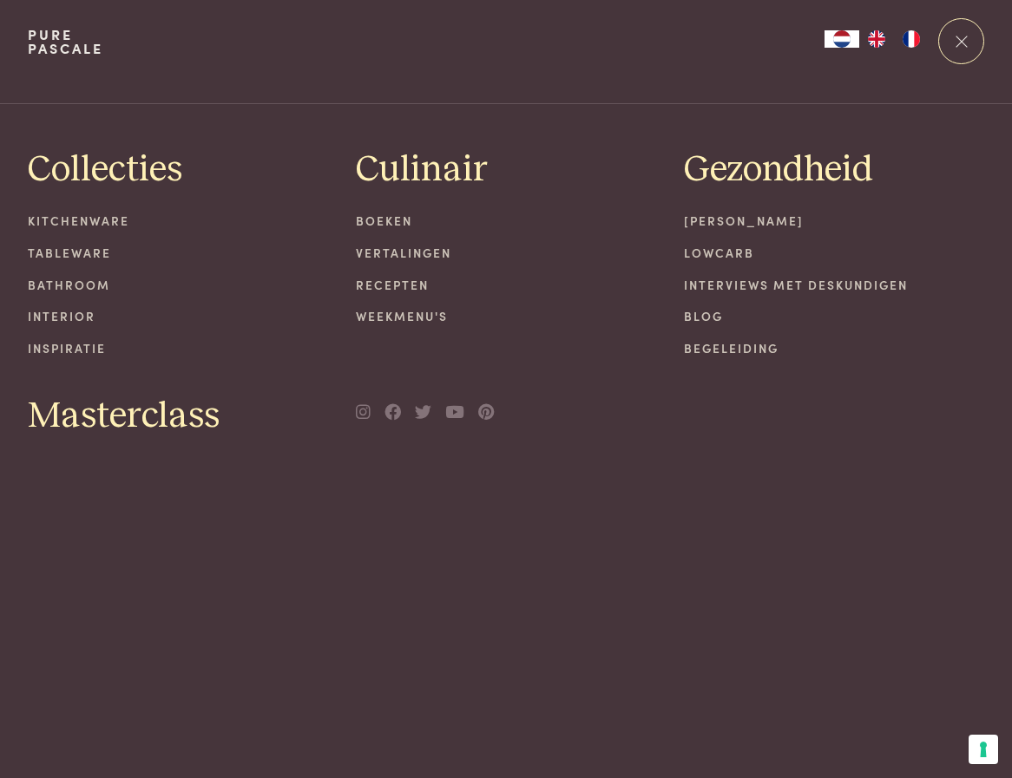
click at [390, 285] on link "Recepten" at bounding box center [506, 285] width 300 height 18
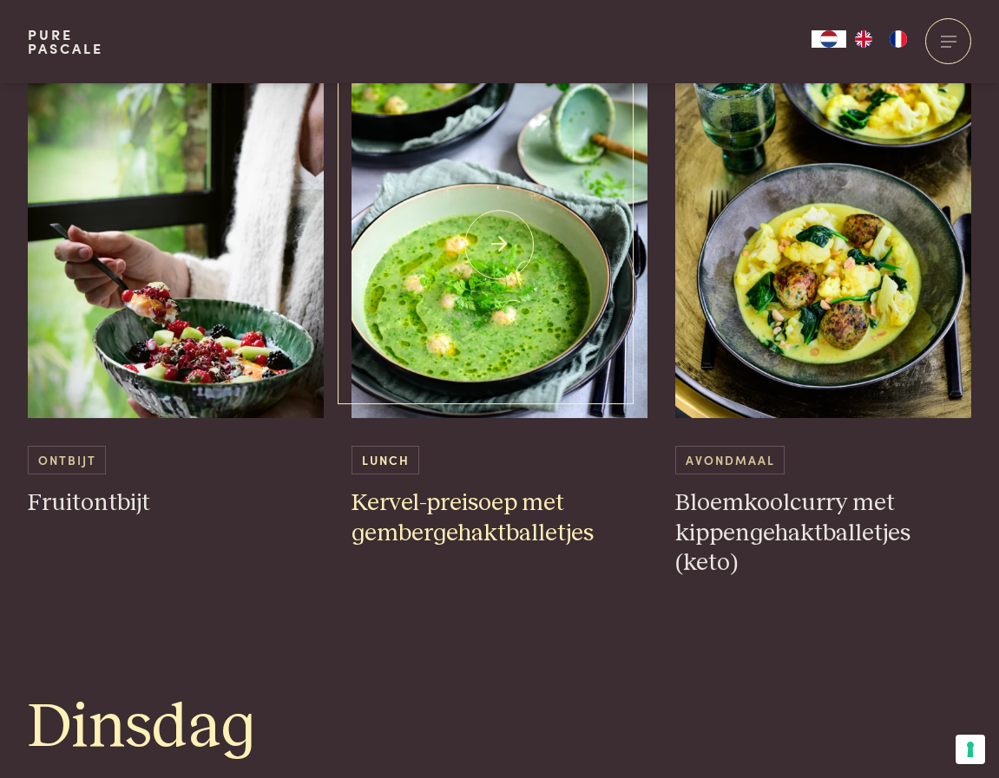
scroll to position [868, 0]
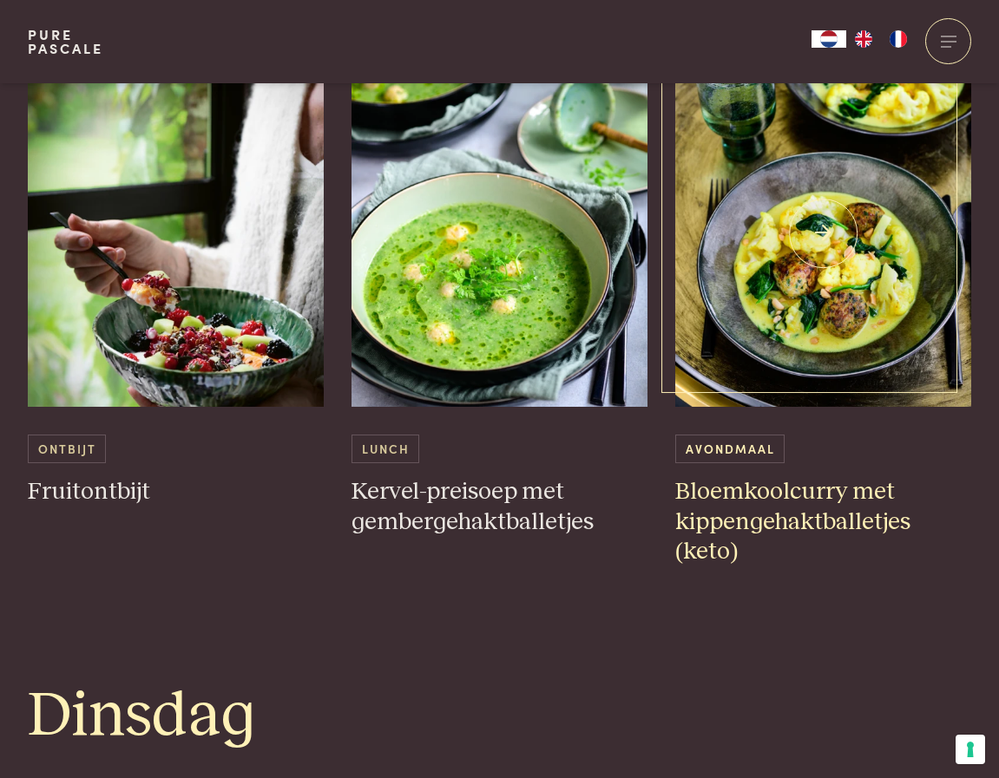
click at [830, 317] on img at bounding box center [823, 233] width 296 height 347
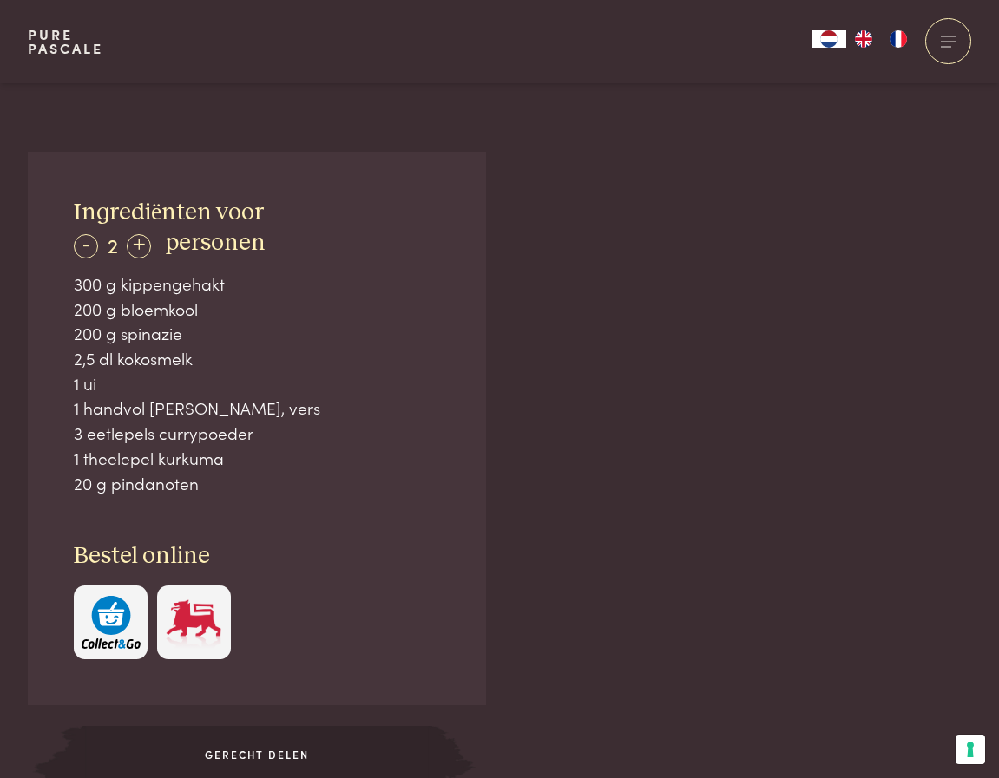
scroll to position [1041, 0]
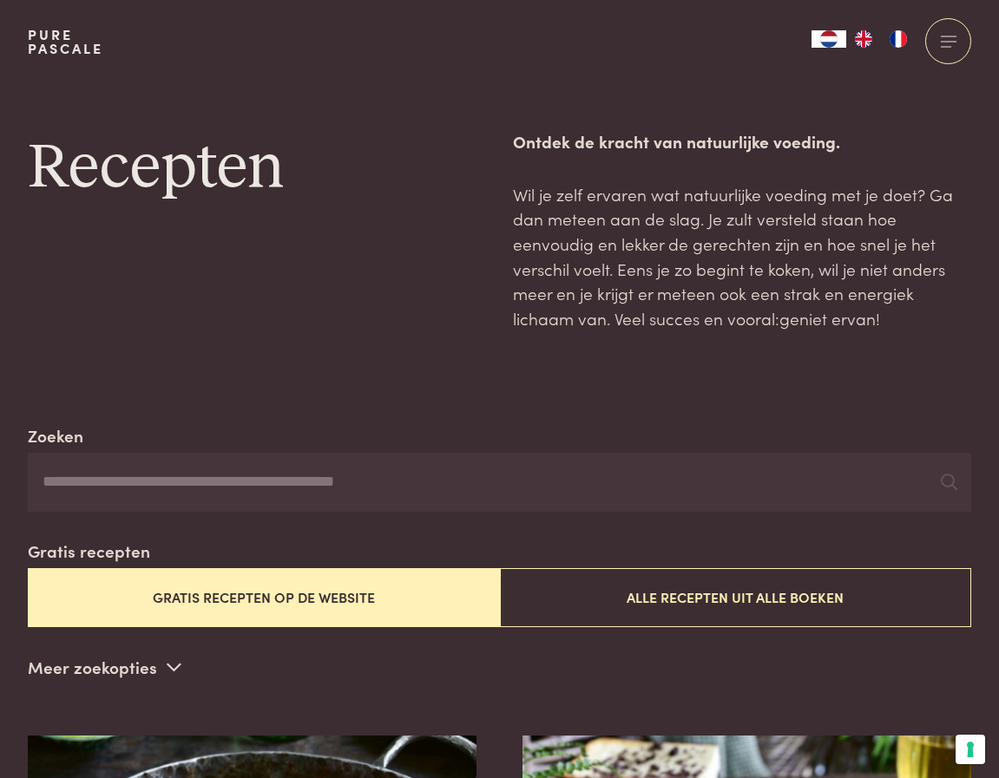
click at [345, 606] on button "Gratis recepten op de website" at bounding box center [264, 597] width 472 height 58
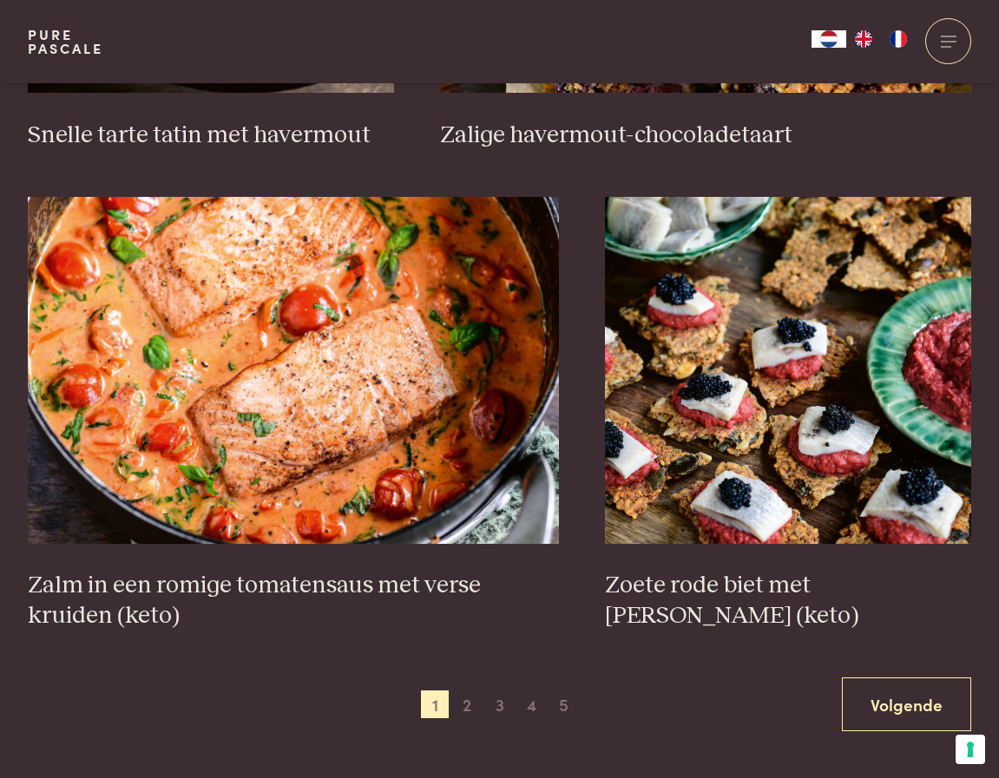
scroll to position [2940, 0]
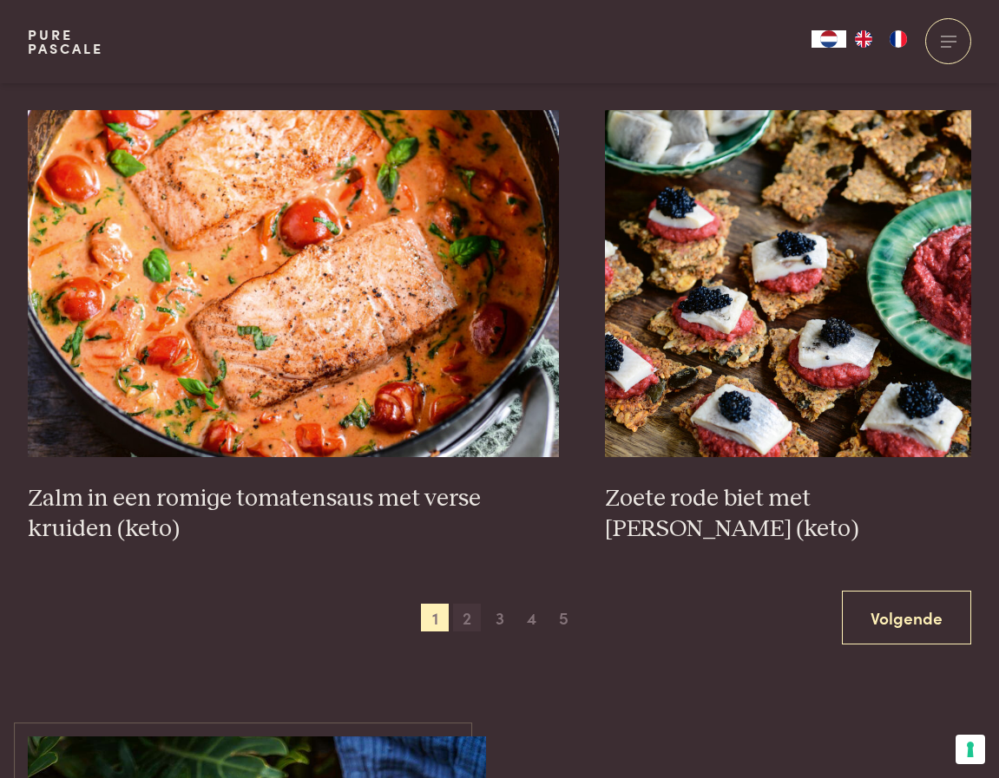
click at [469, 604] on span "2" at bounding box center [467, 618] width 28 height 28
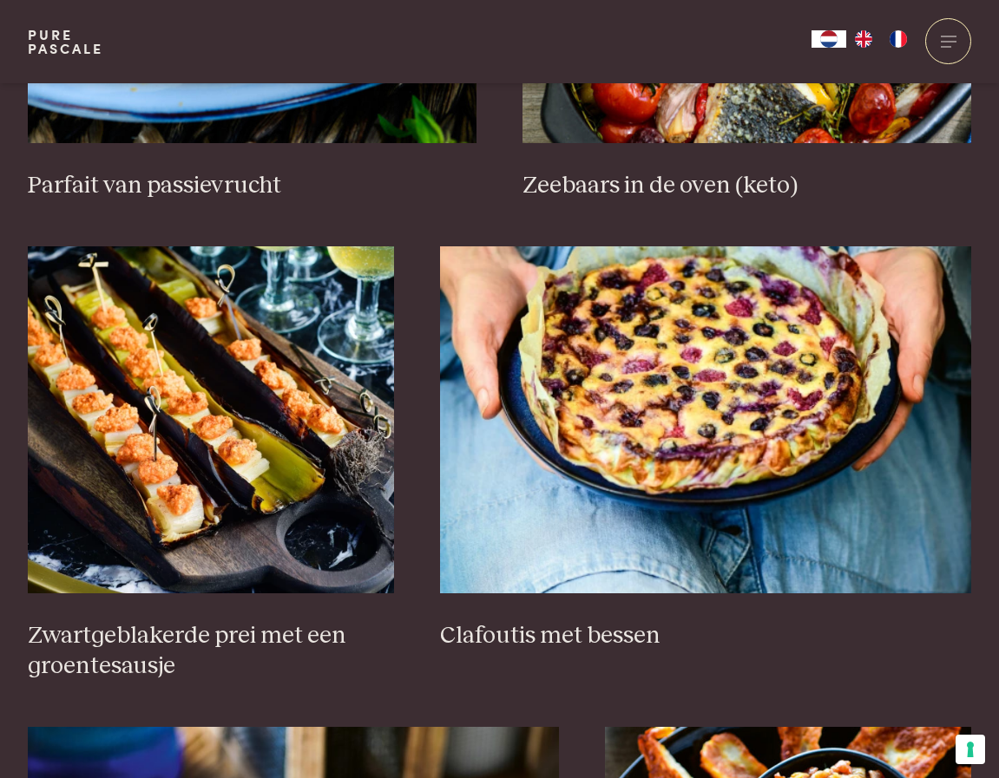
scroll to position [944, 0]
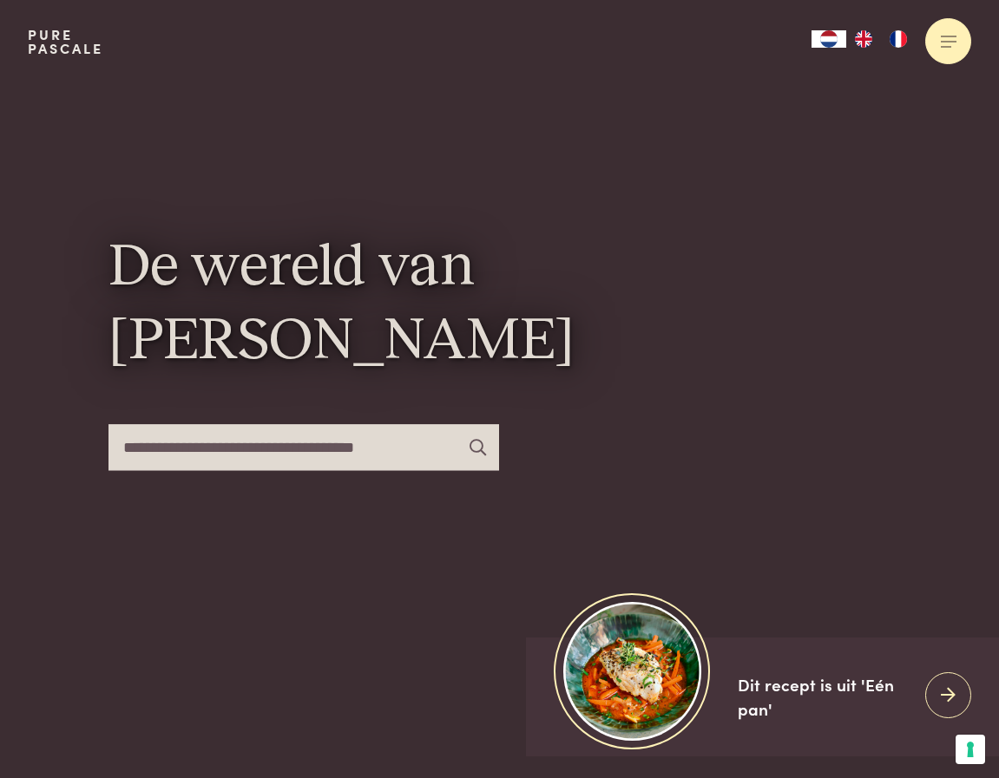
click at [942, 47] on div at bounding box center [948, 41] width 46 height 46
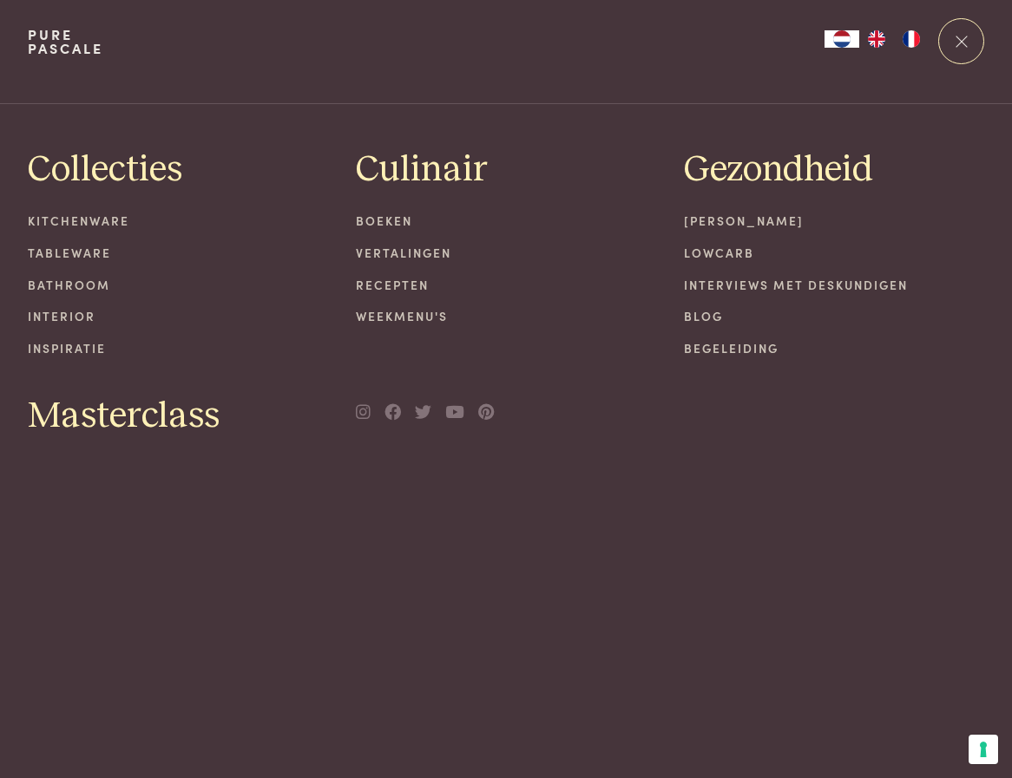
click at [367, 277] on link "Recepten" at bounding box center [506, 285] width 300 height 18
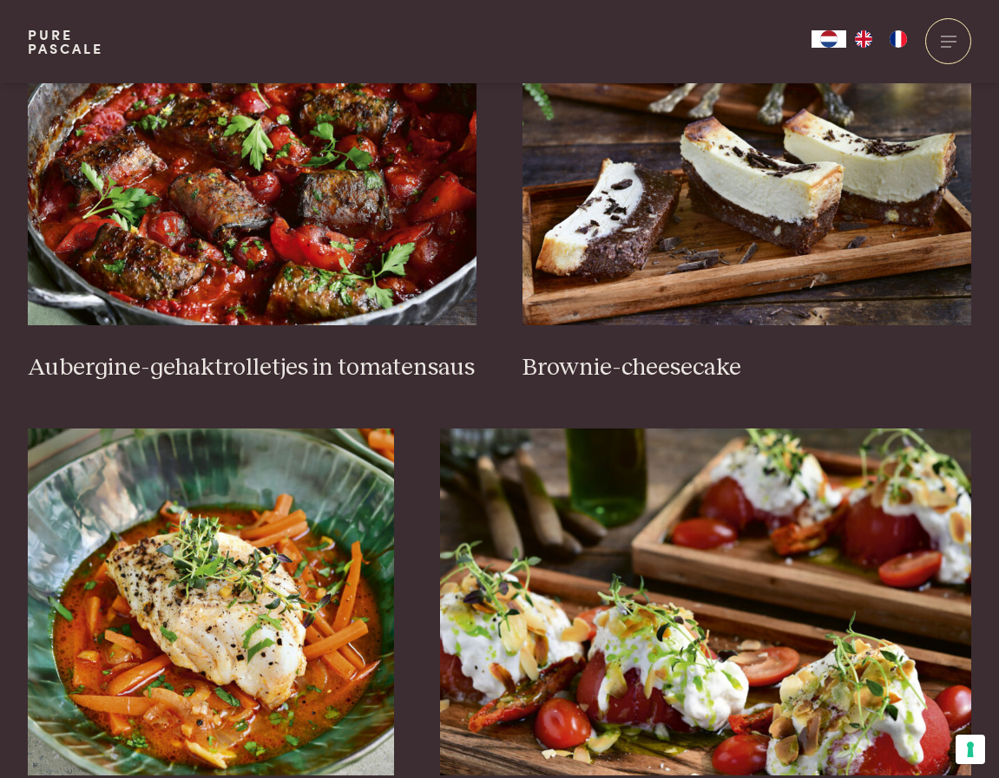
scroll to position [781, 0]
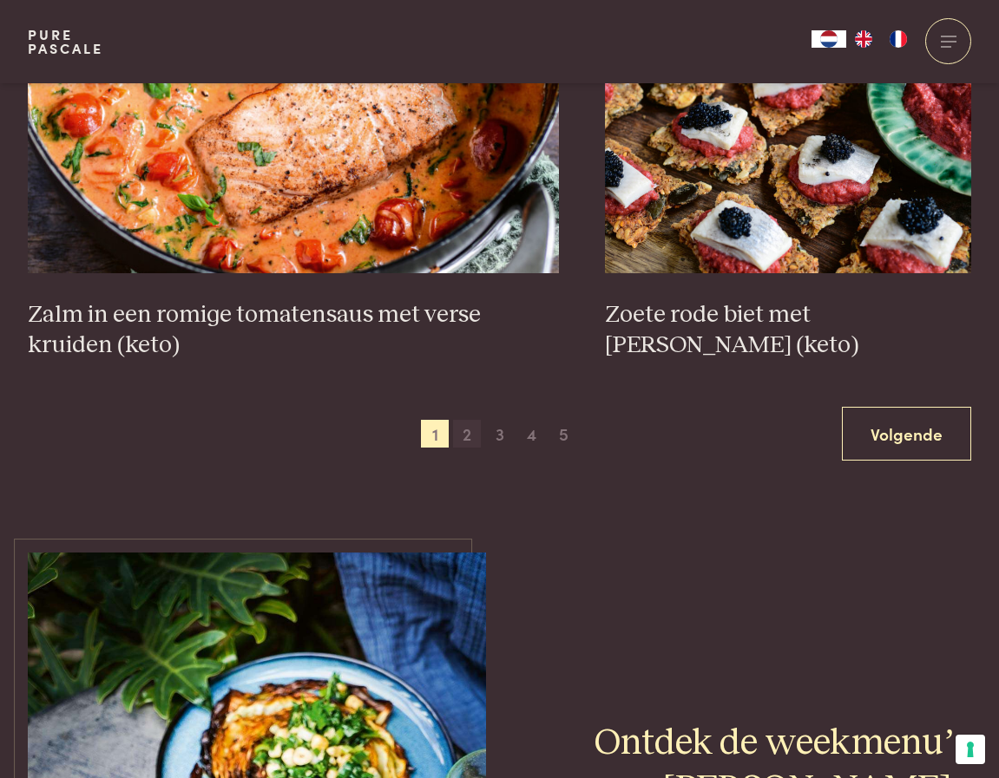
click at [463, 420] on span "2" at bounding box center [467, 434] width 28 height 28
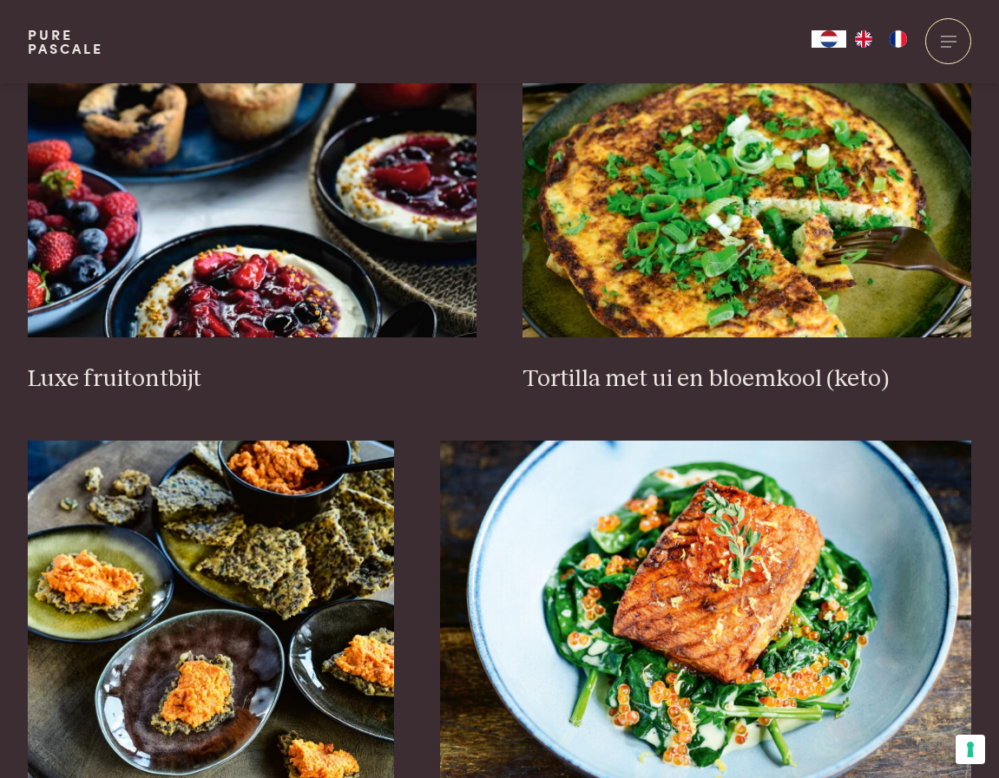
scroll to position [2159, 0]
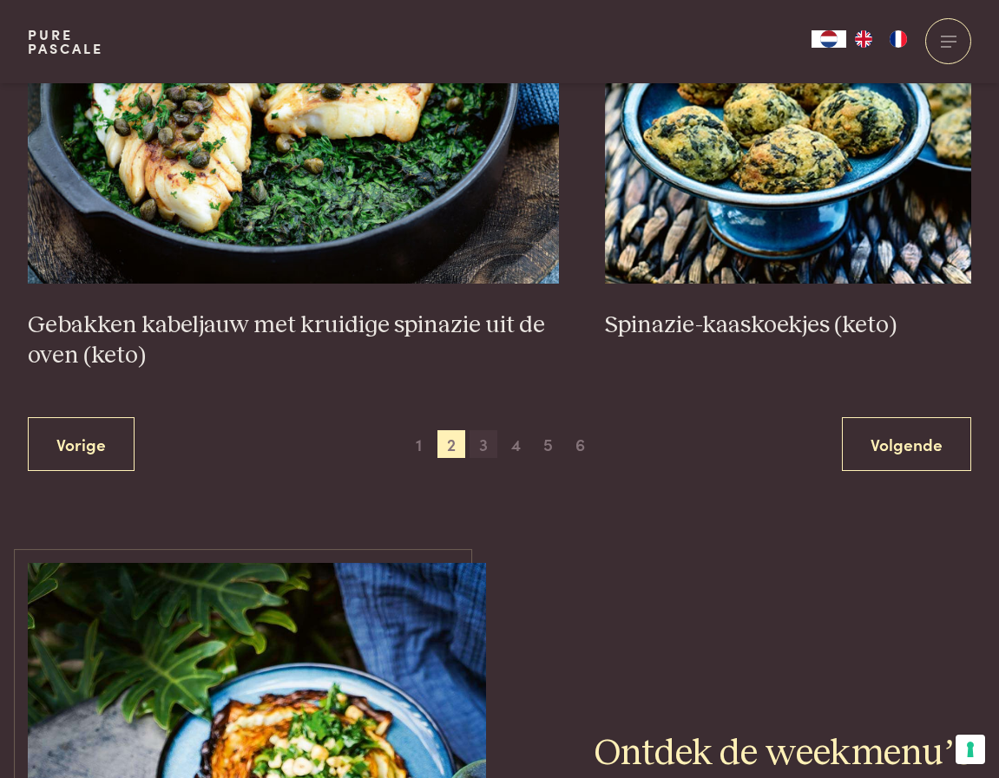
click at [482, 443] on span "3" at bounding box center [483, 444] width 28 height 28
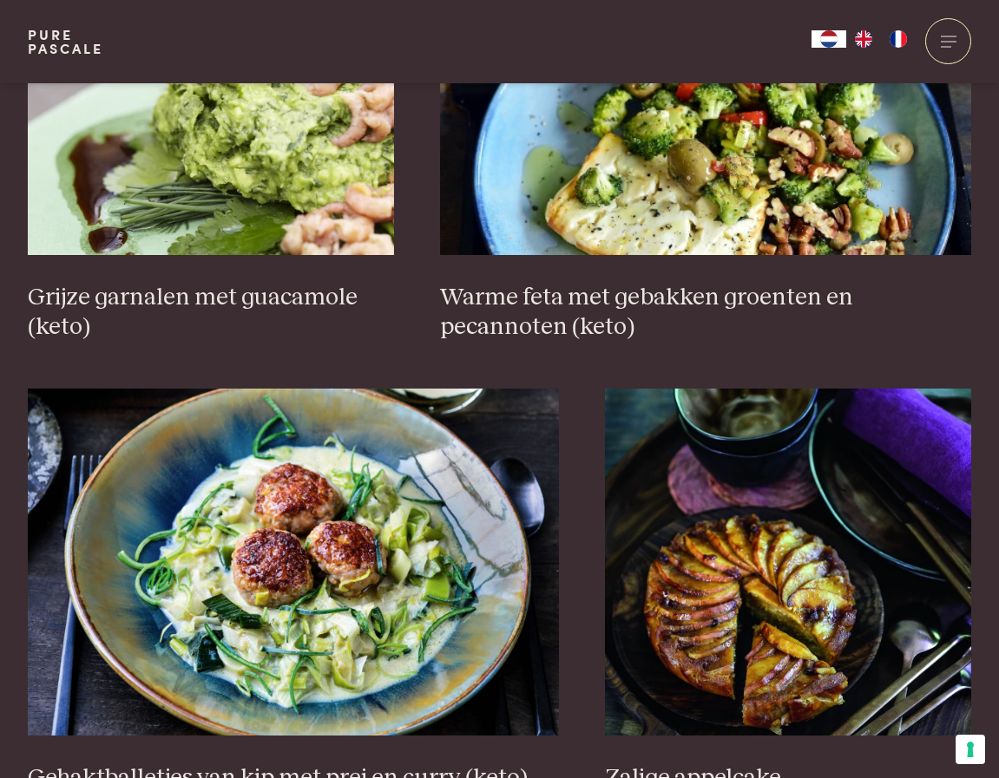
scroll to position [3027, 0]
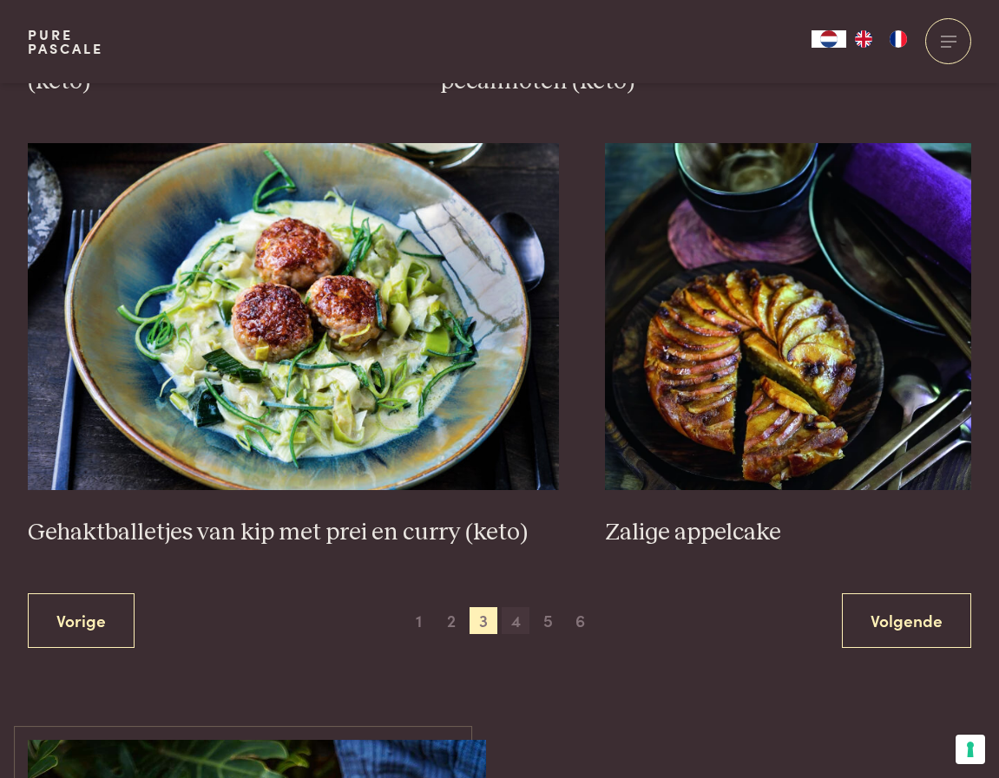
click at [517, 620] on span "4" at bounding box center [516, 621] width 28 height 28
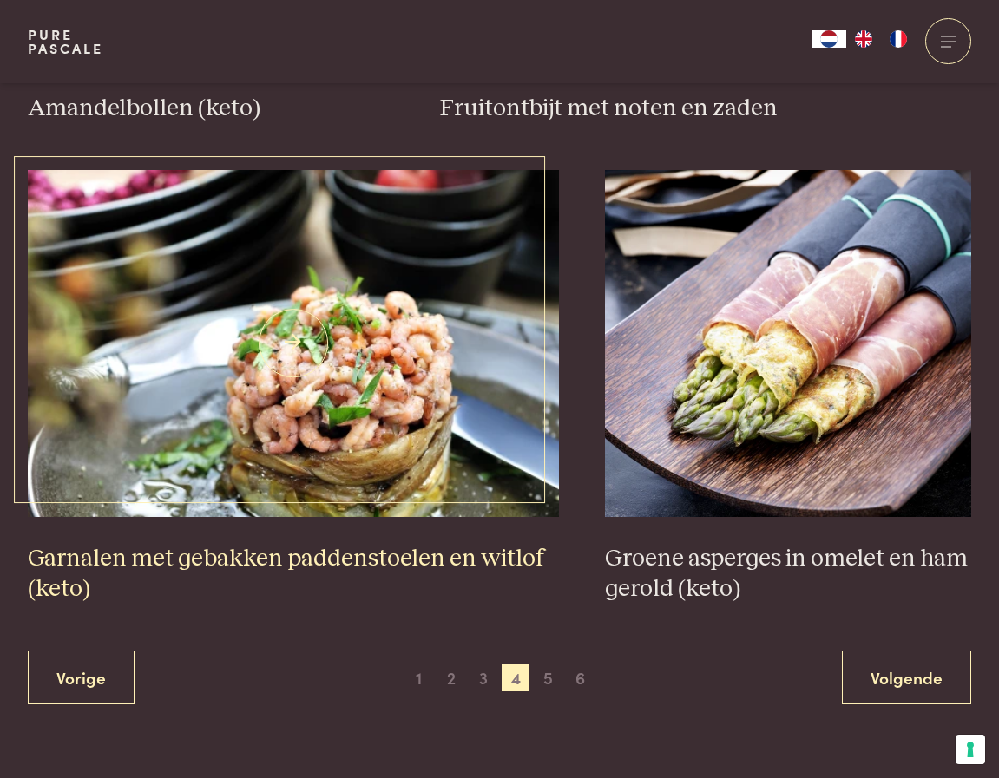
scroll to position [2940, 0]
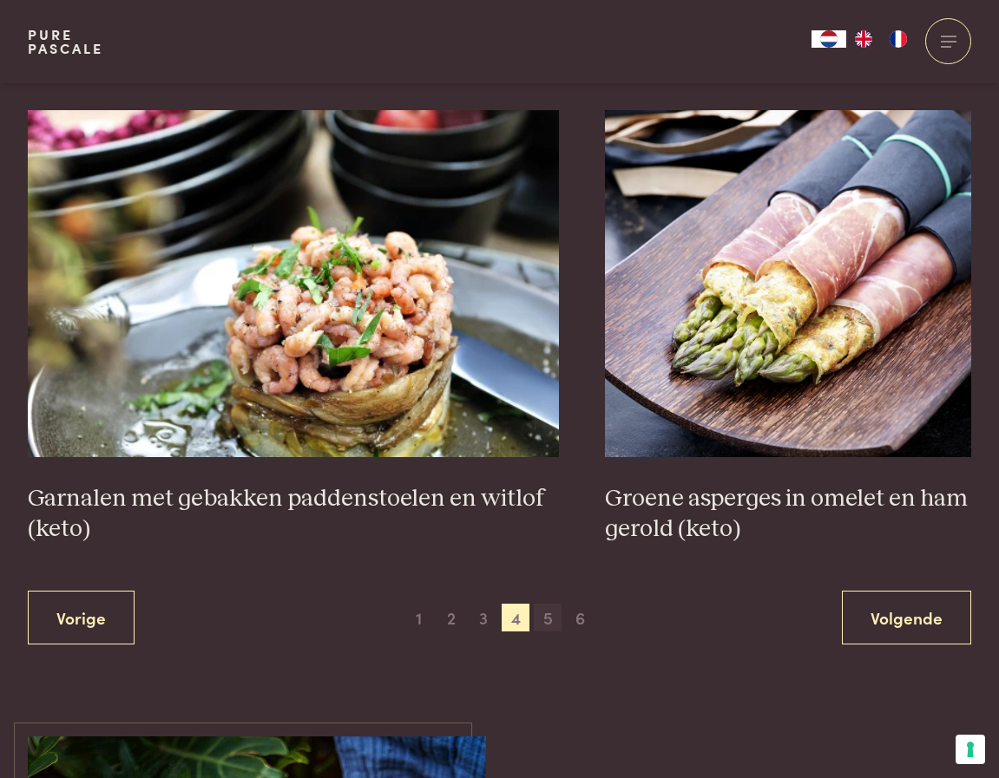
click at [544, 618] on span "5" at bounding box center [548, 618] width 28 height 28
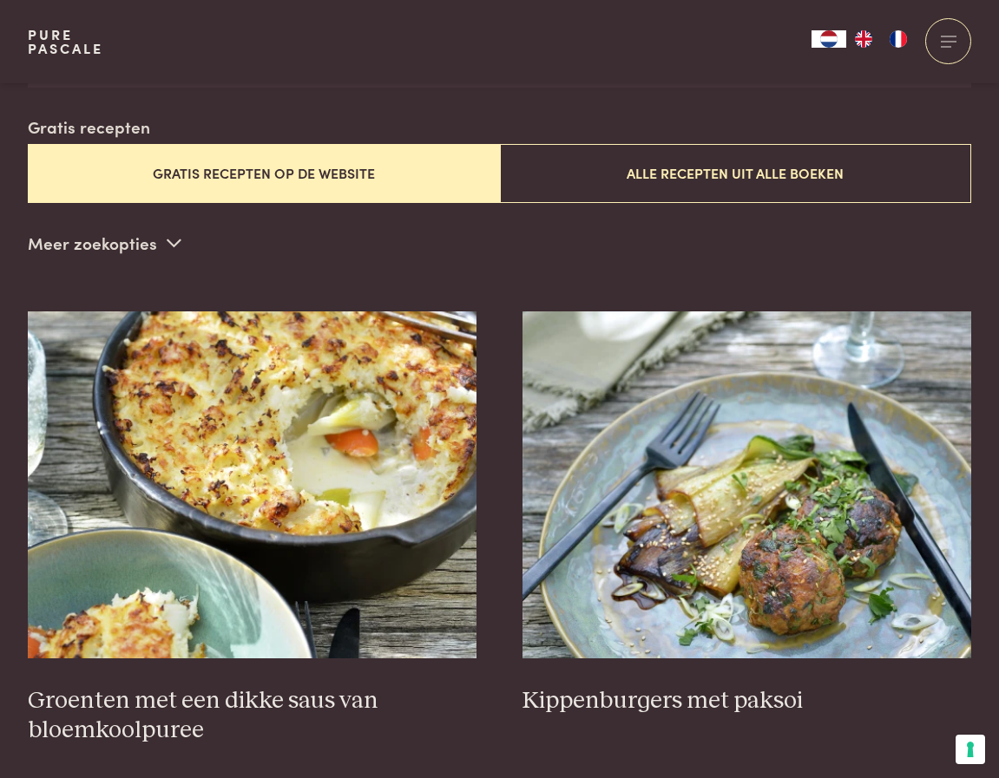
scroll to position [423, 0]
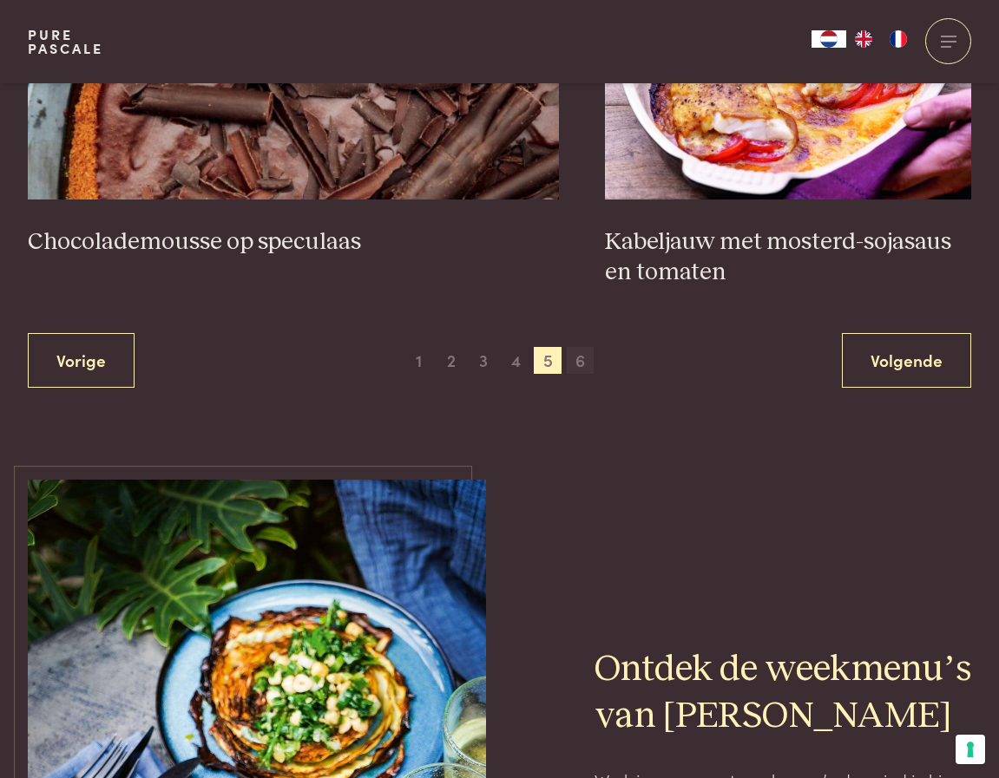
click at [585, 347] on span "6" at bounding box center [581, 361] width 28 height 28
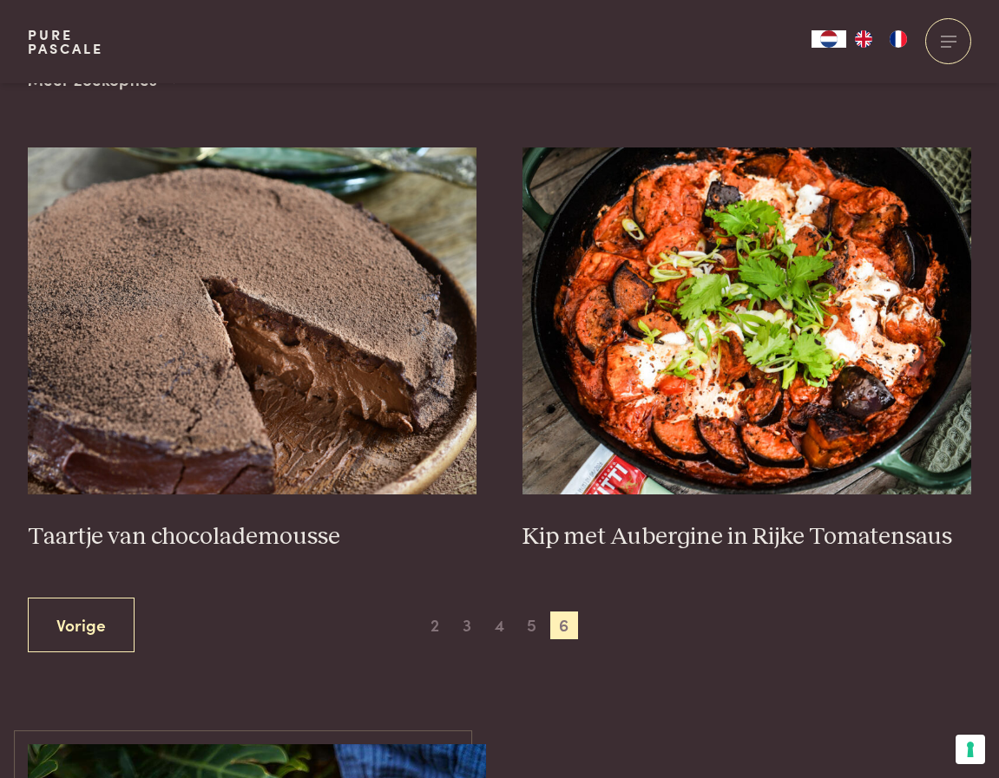
scroll to position [510, 0]
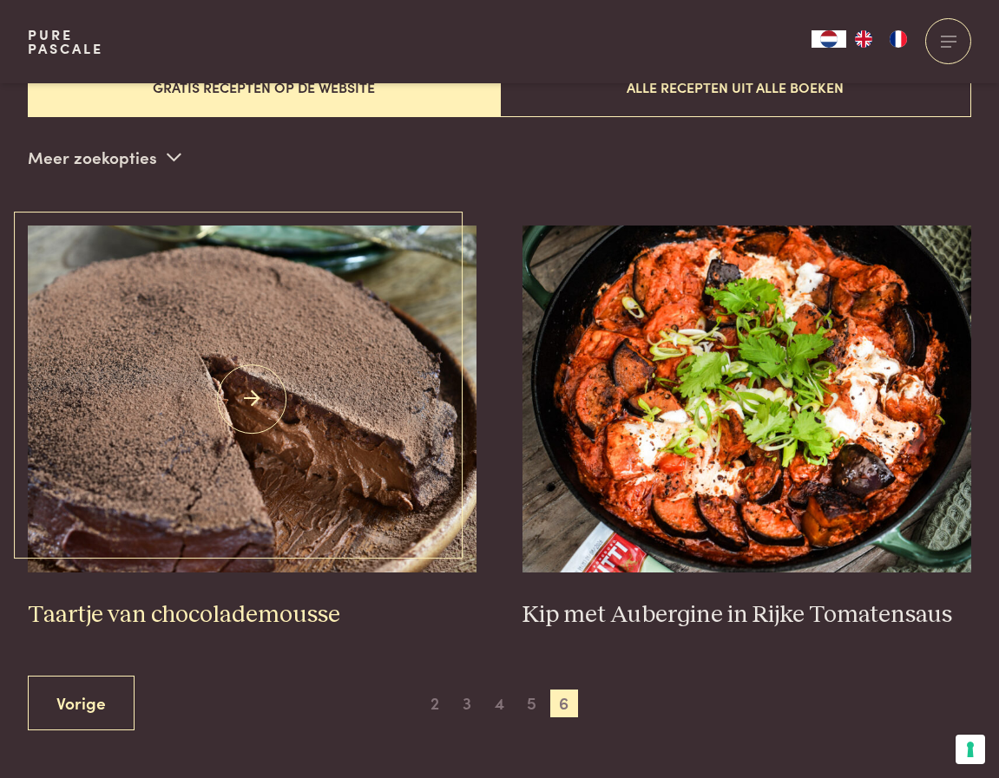
click at [336, 483] on img at bounding box center [252, 399] width 449 height 347
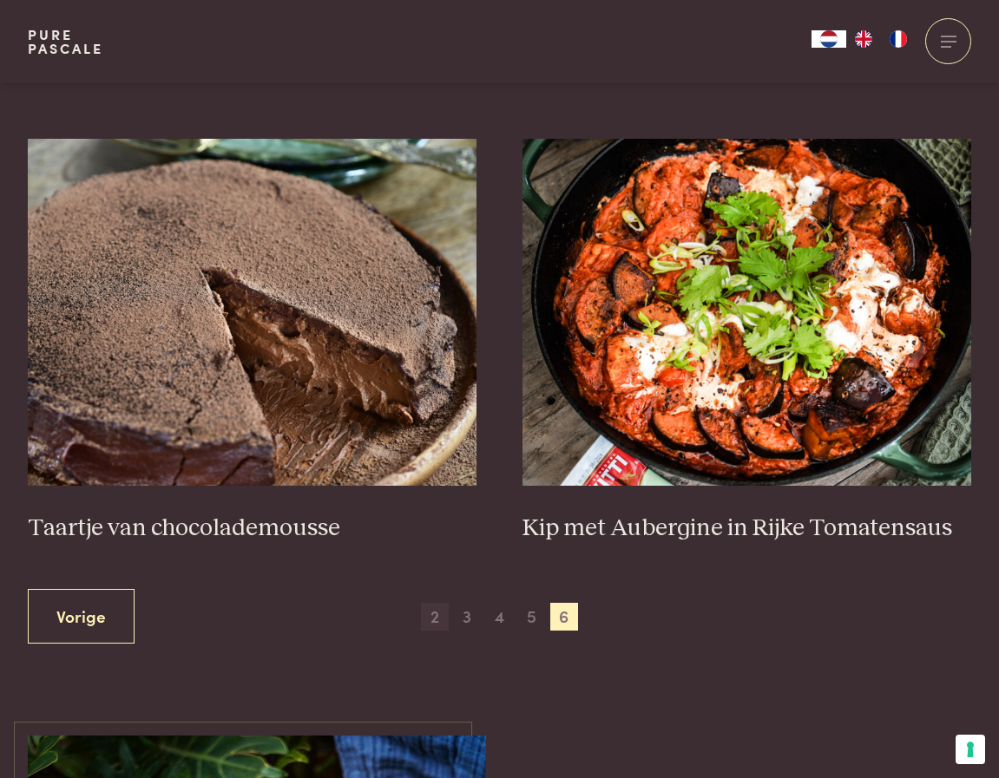
click at [435, 613] on span "2" at bounding box center [435, 617] width 28 height 28
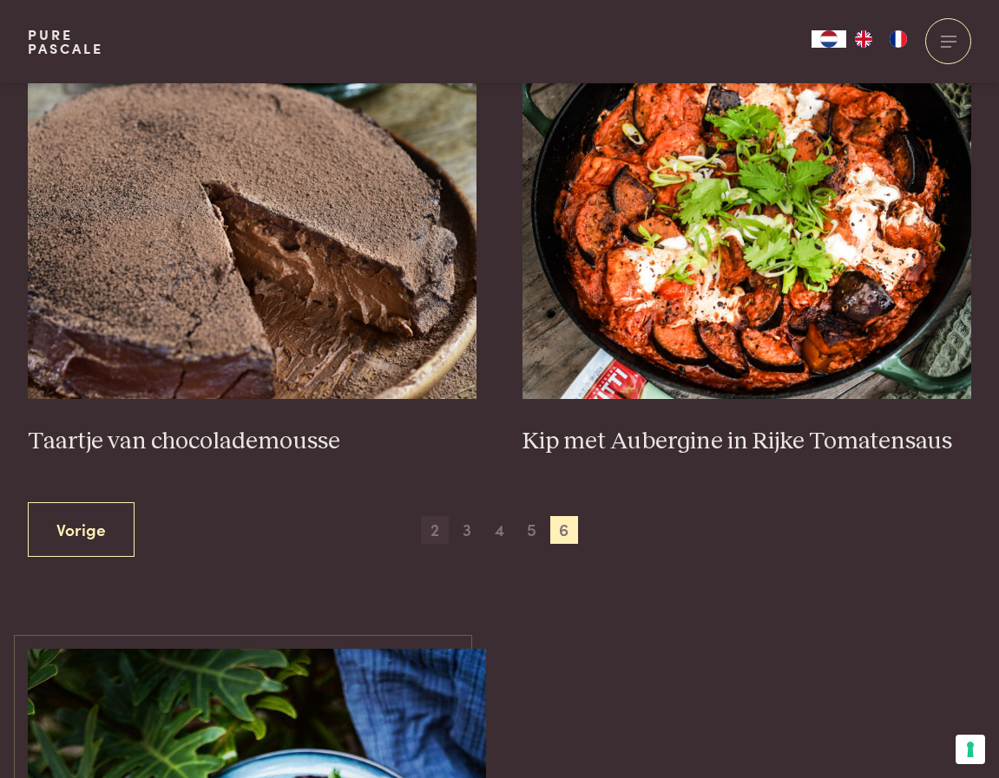
click at [431, 519] on span "2" at bounding box center [435, 530] width 28 height 28
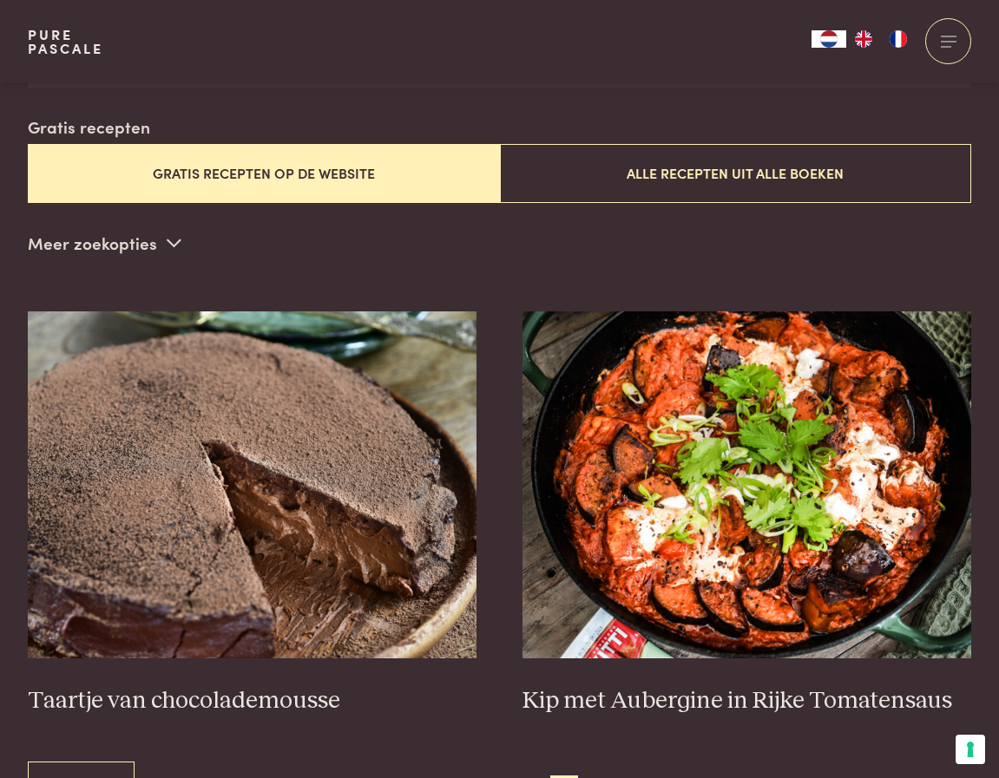
scroll to position [423, 0]
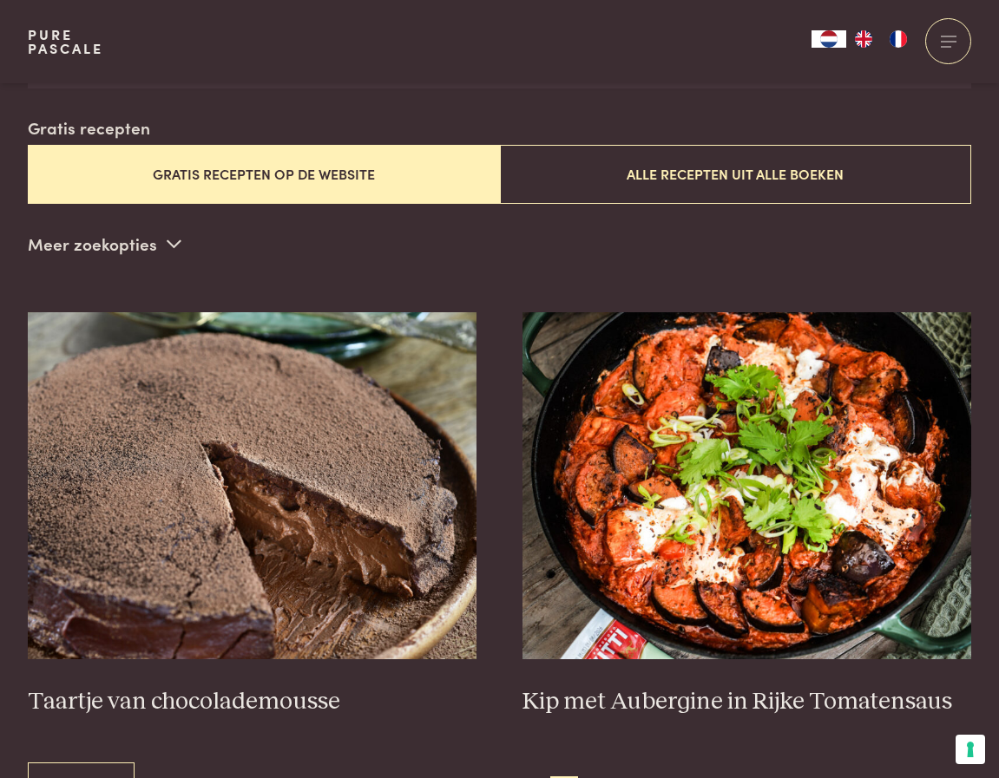
click at [265, 160] on button "Gratis recepten op de website" at bounding box center [264, 174] width 472 height 58
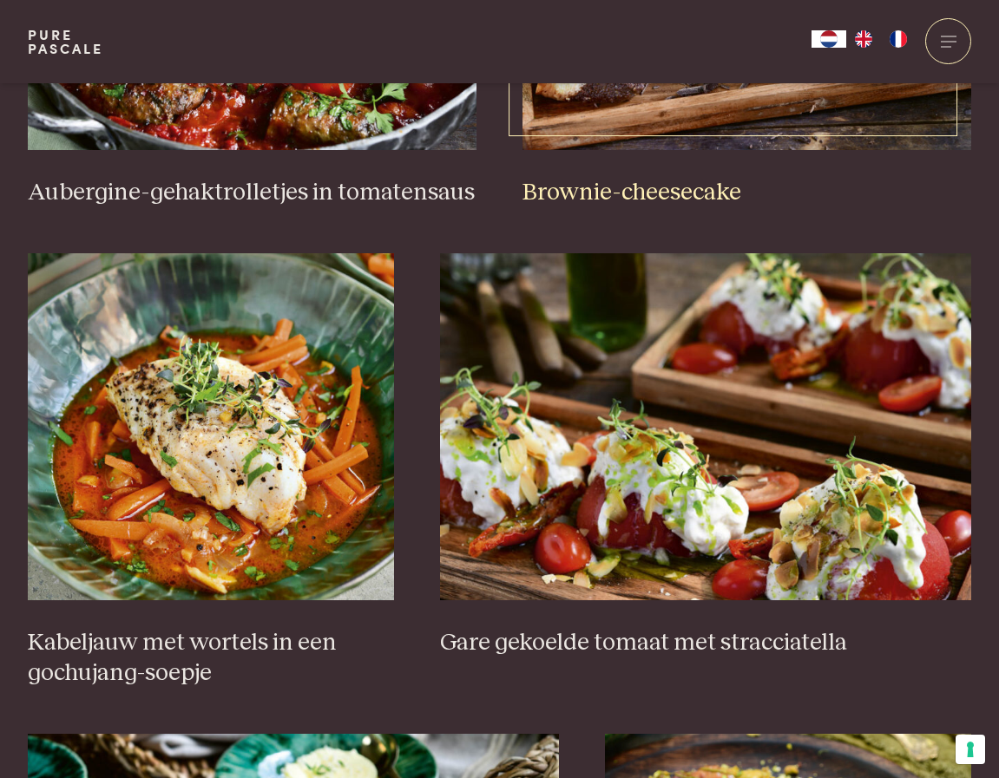
scroll to position [944, 0]
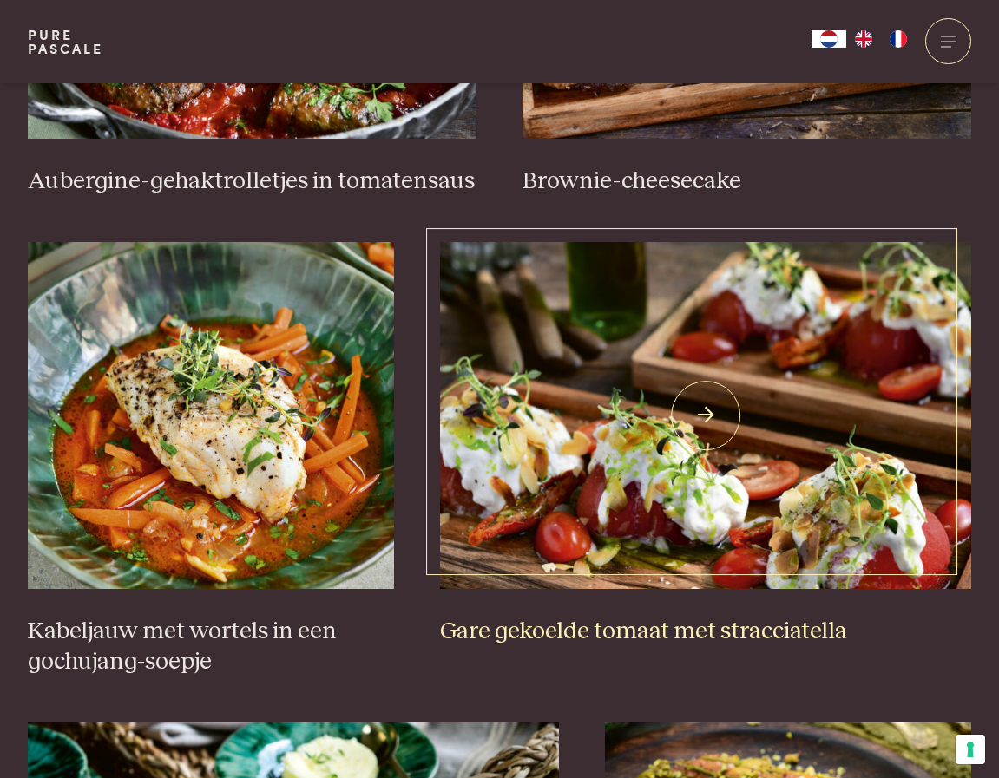
click at [650, 464] on img at bounding box center [705, 415] width 531 height 347
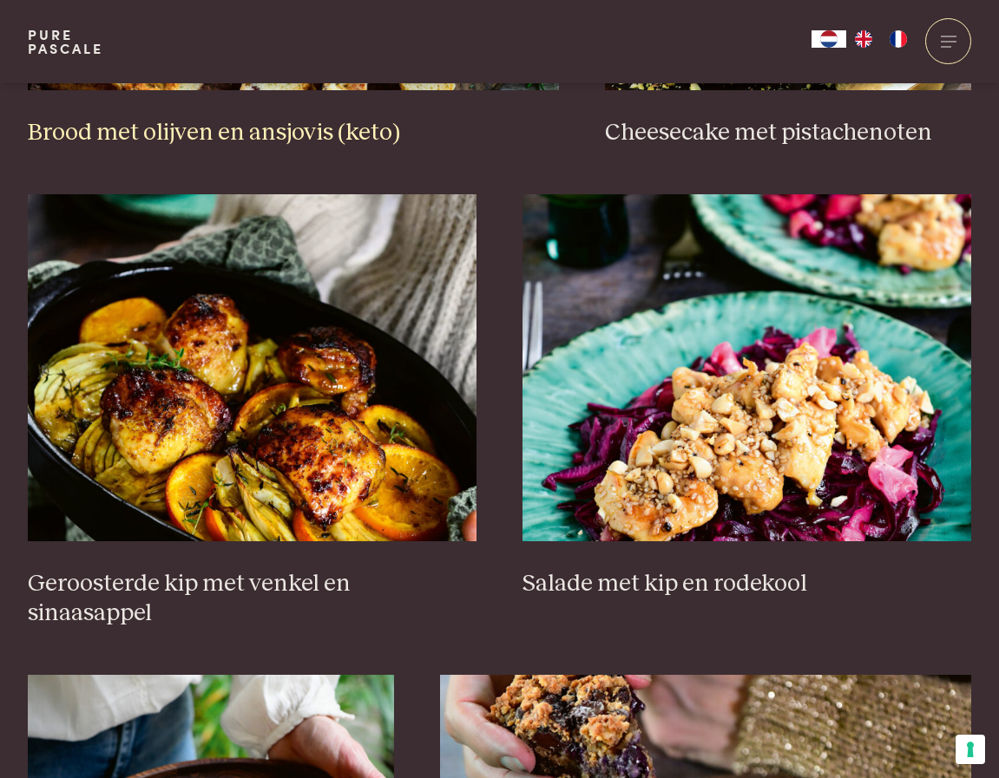
scroll to position [1985, 0]
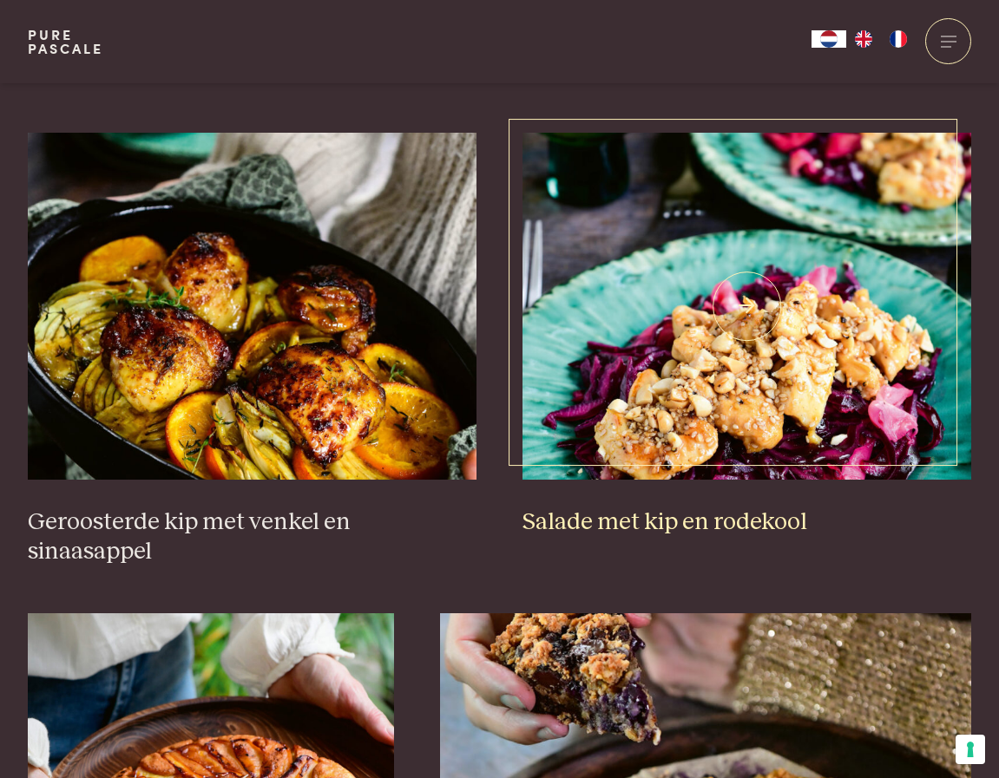
click at [672, 370] on img at bounding box center [746, 306] width 449 height 347
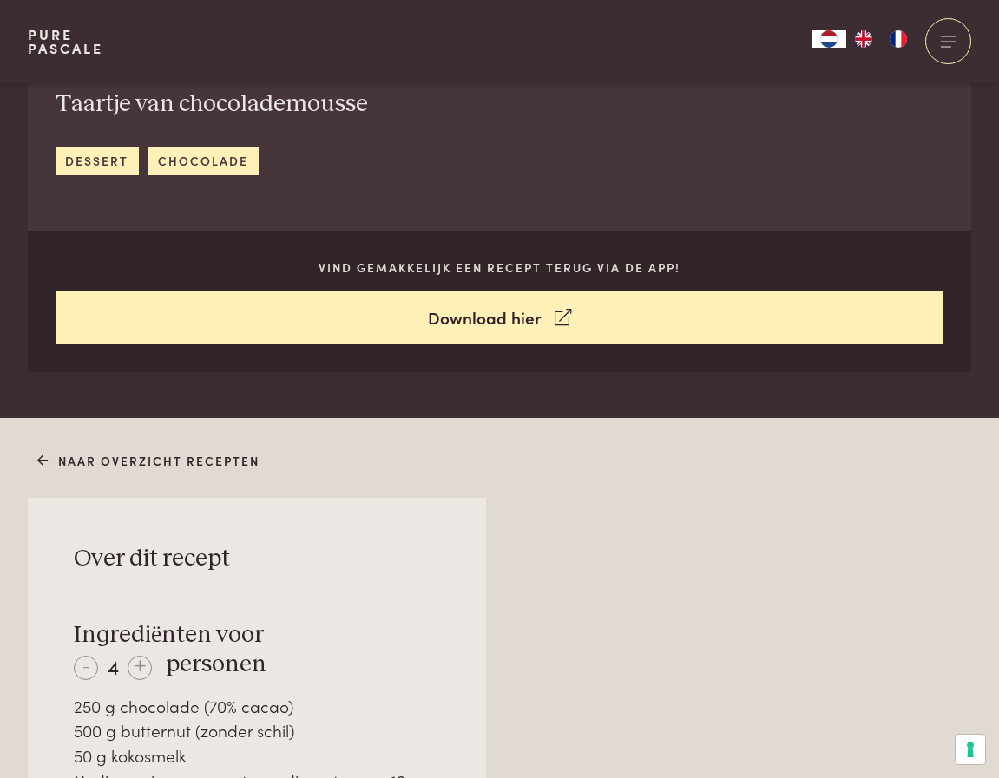
scroll to position [694, 0]
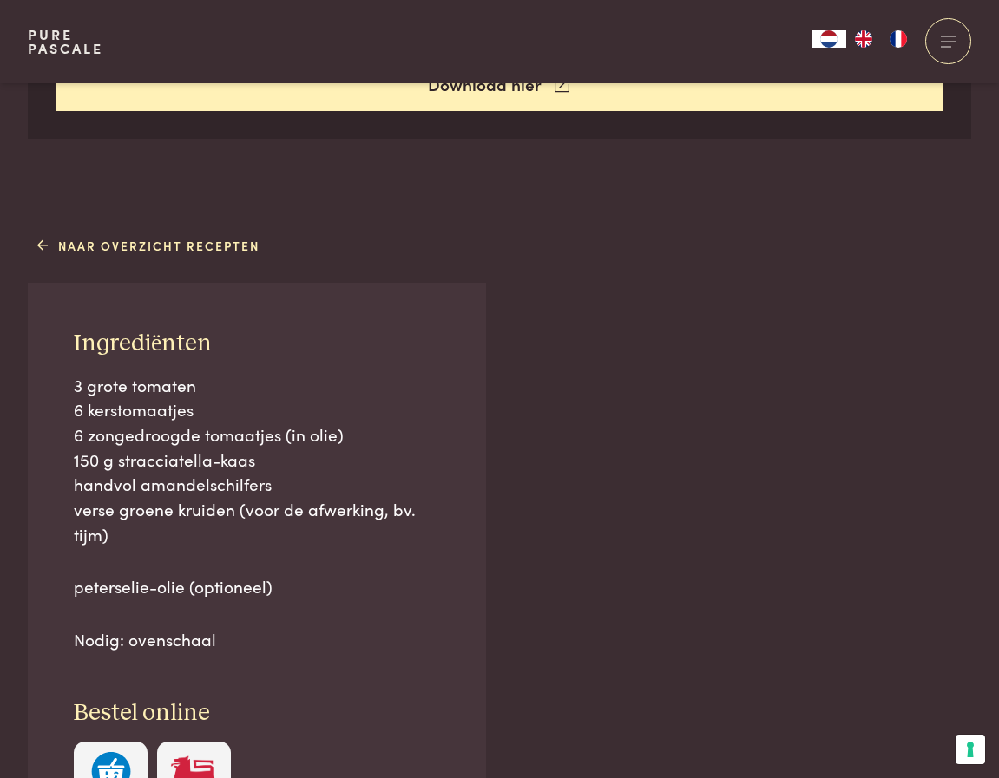
scroll to position [868, 0]
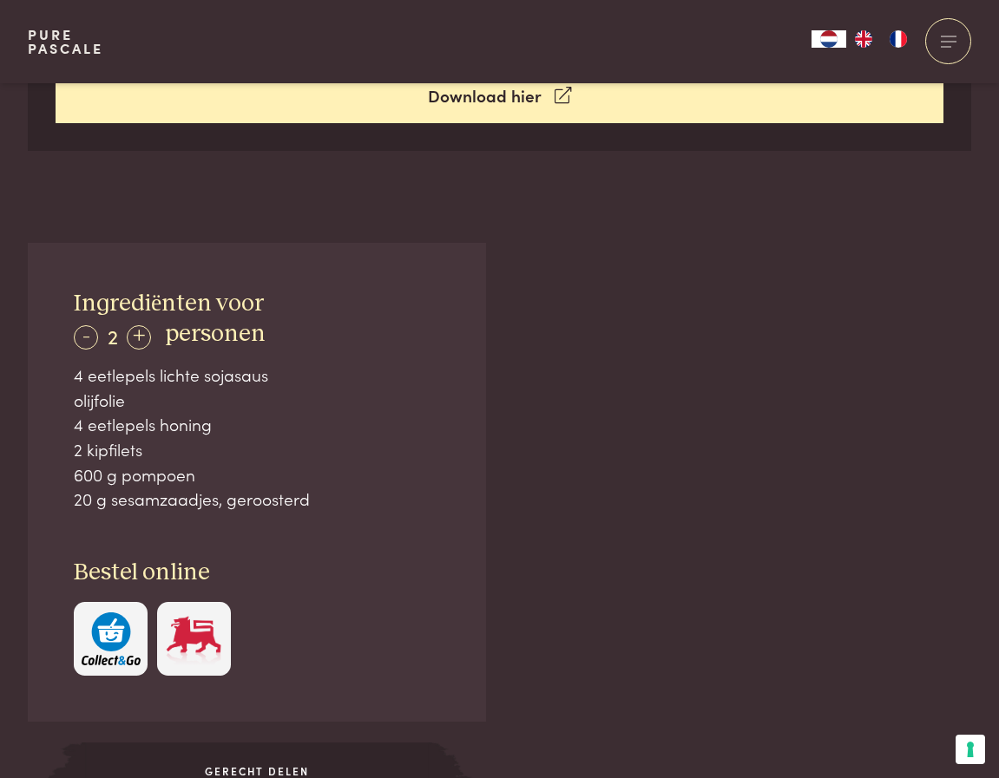
scroll to position [955, 0]
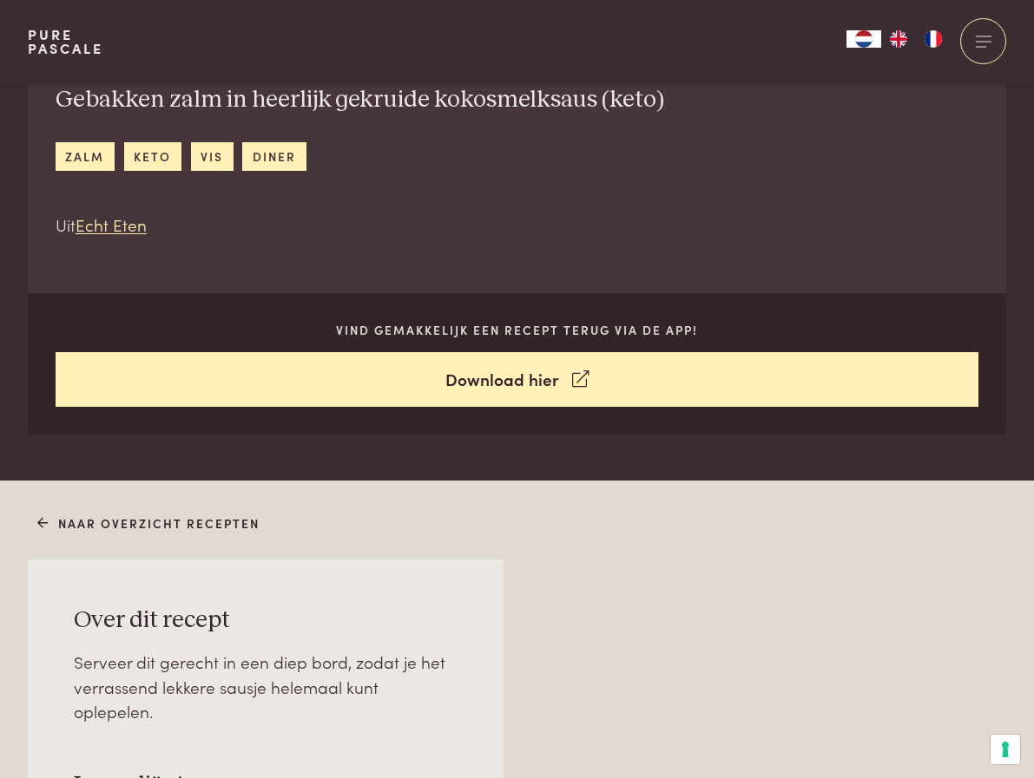
scroll to position [694, 0]
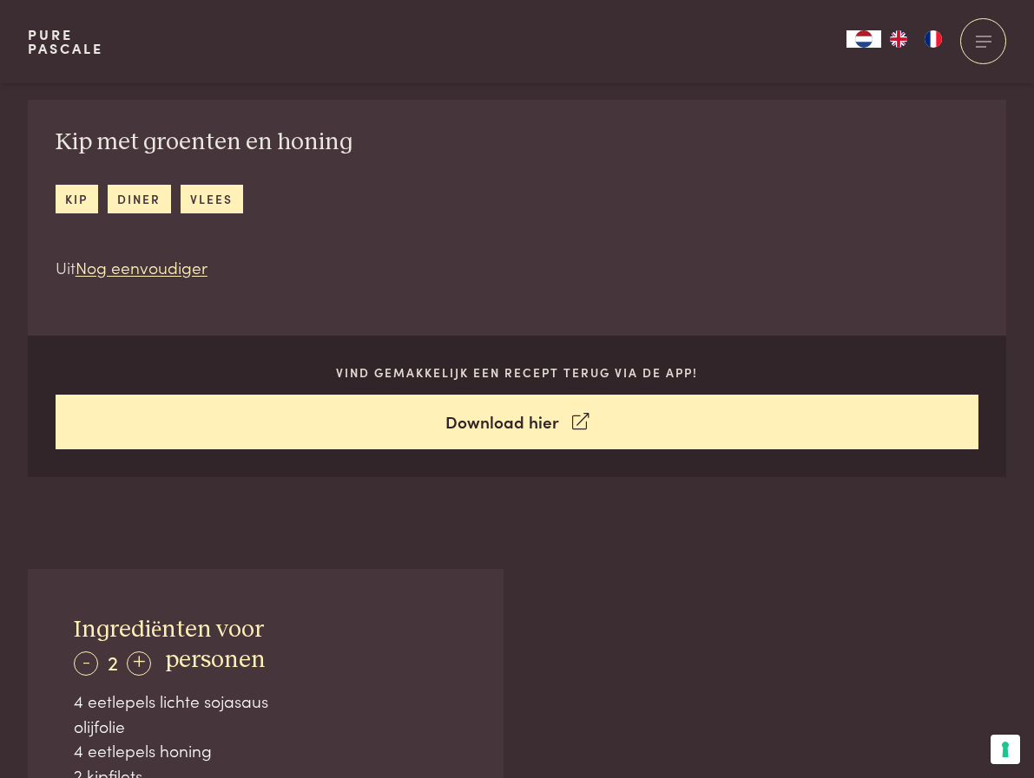
scroll to position [694, 0]
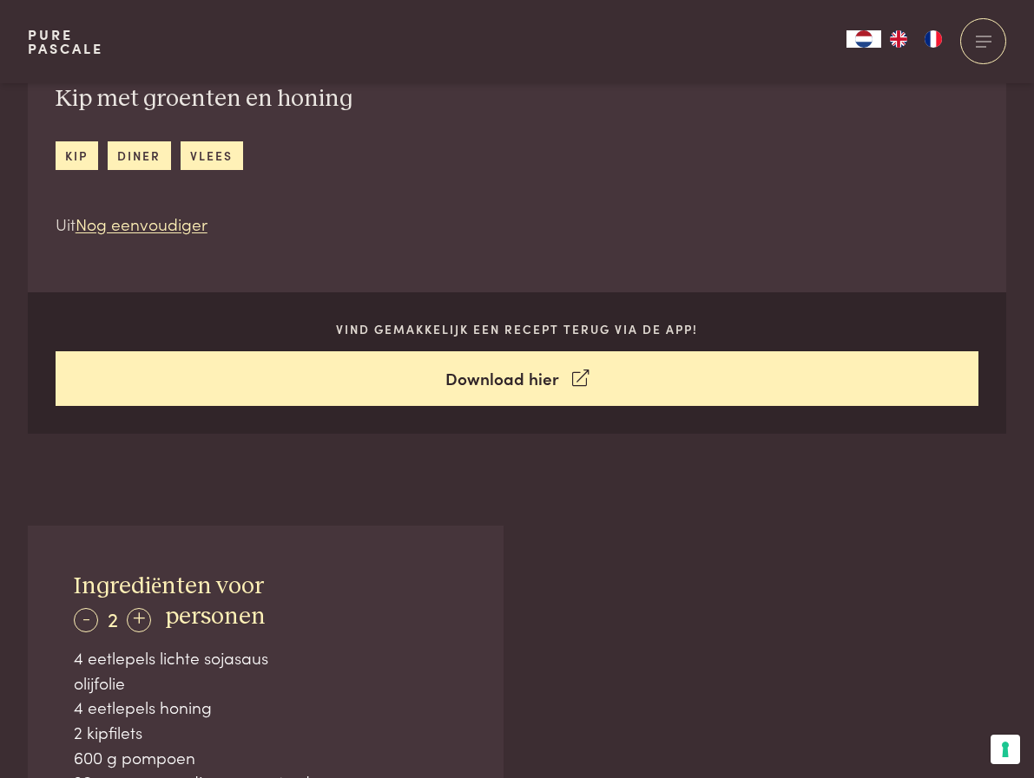
click at [416, 745] on div "600 g pompoen" at bounding box center [265, 757] width 383 height 25
